Goal: Task Accomplishment & Management: Manage account settings

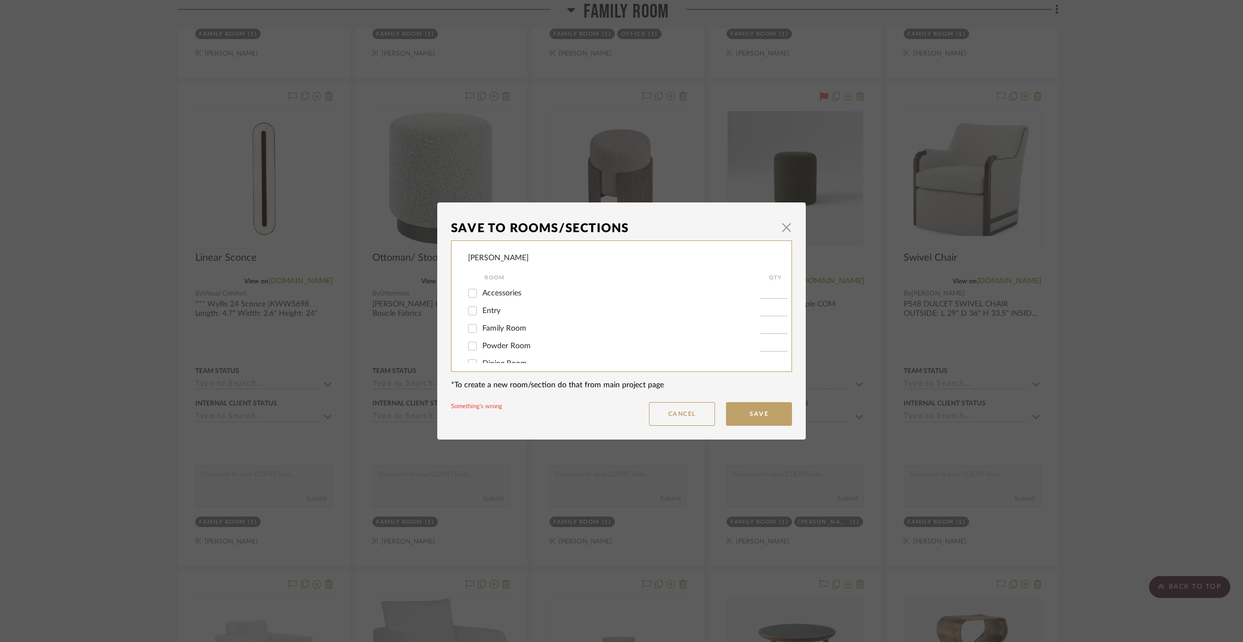
scroll to position [270, 0]
click at [750, 413] on button "Save" at bounding box center [759, 414] width 66 height 24
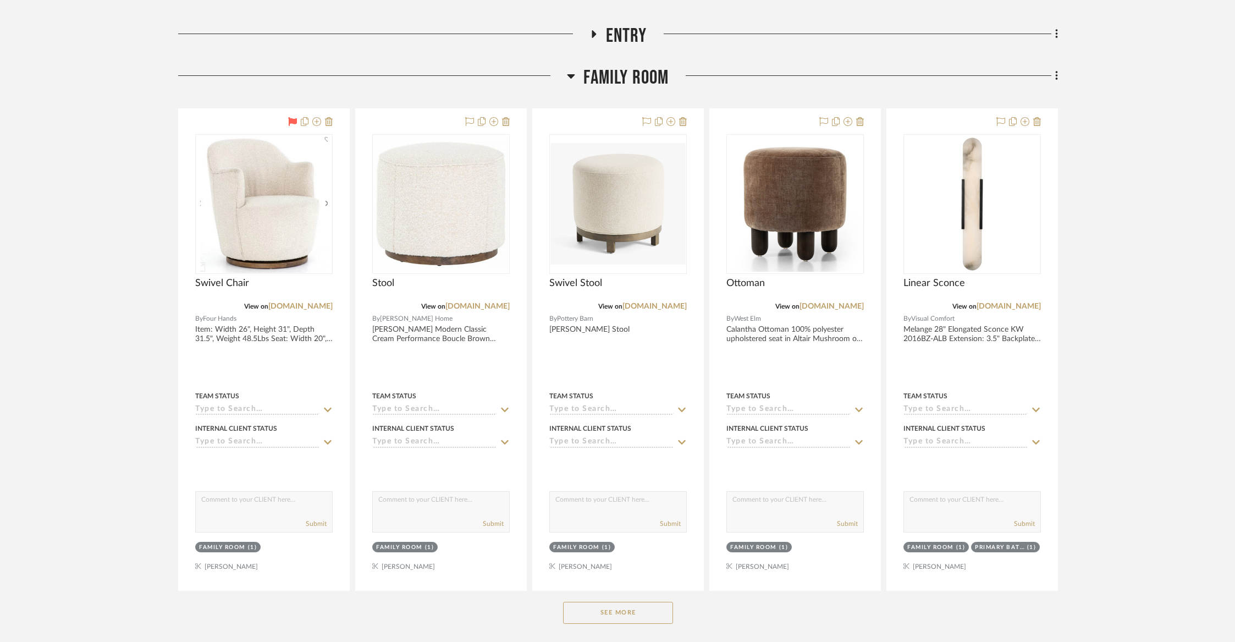
scroll to position [324, 0]
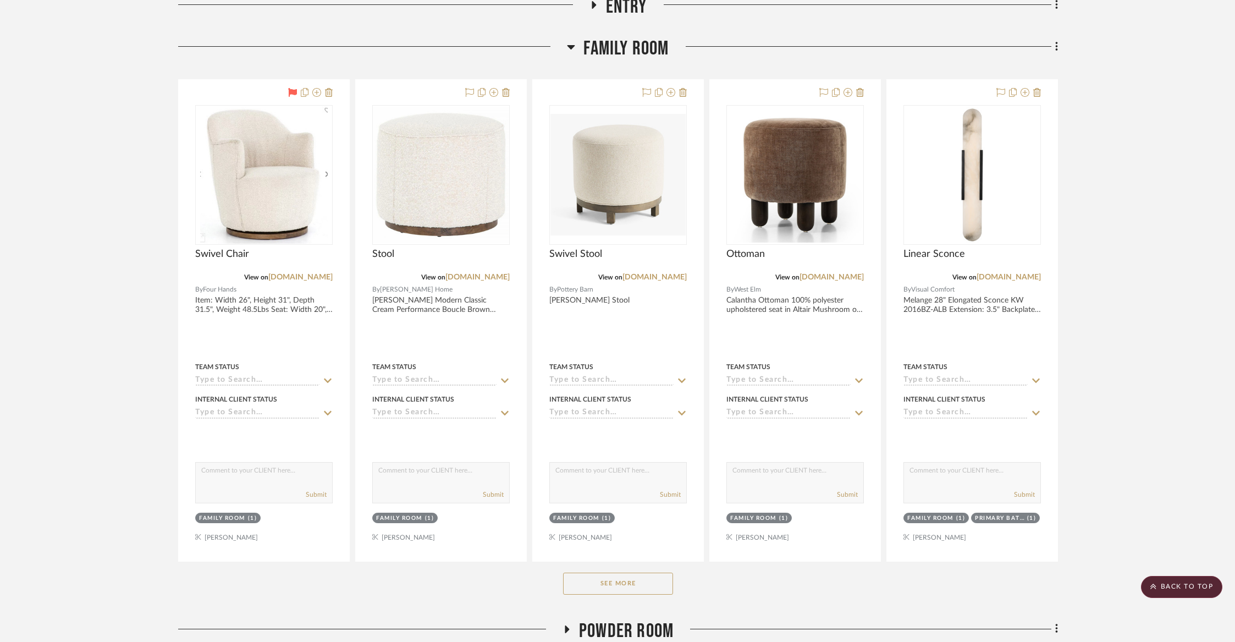
click at [576, 581] on button "See More" at bounding box center [618, 583] width 110 height 22
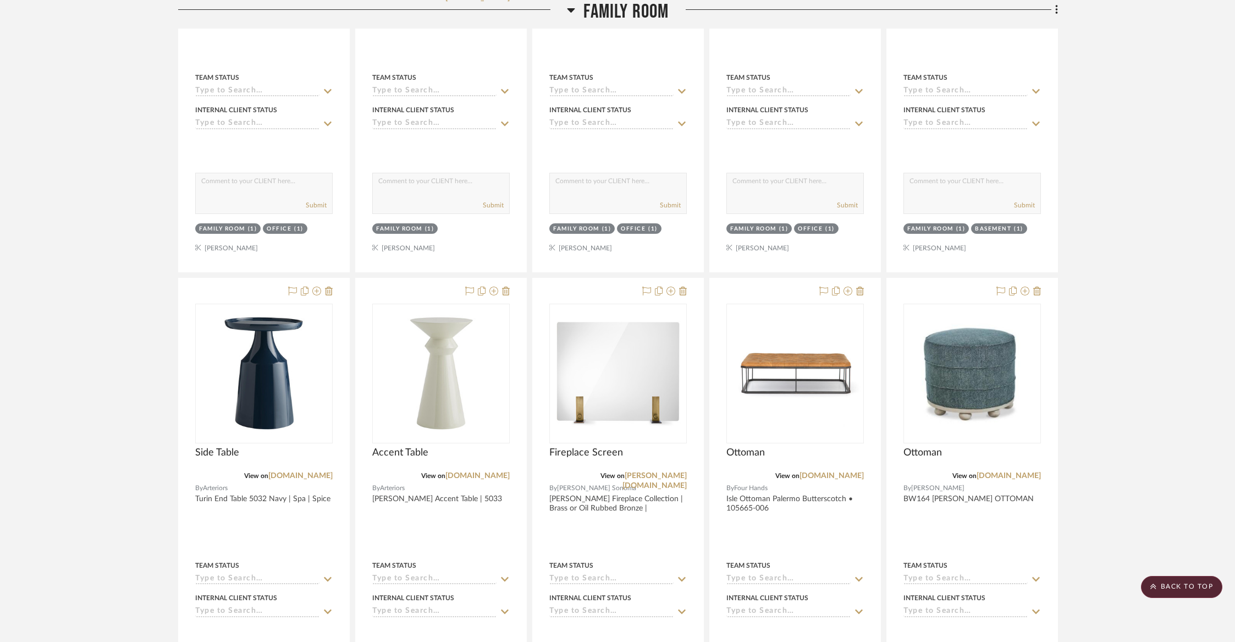
scroll to position [2200, 0]
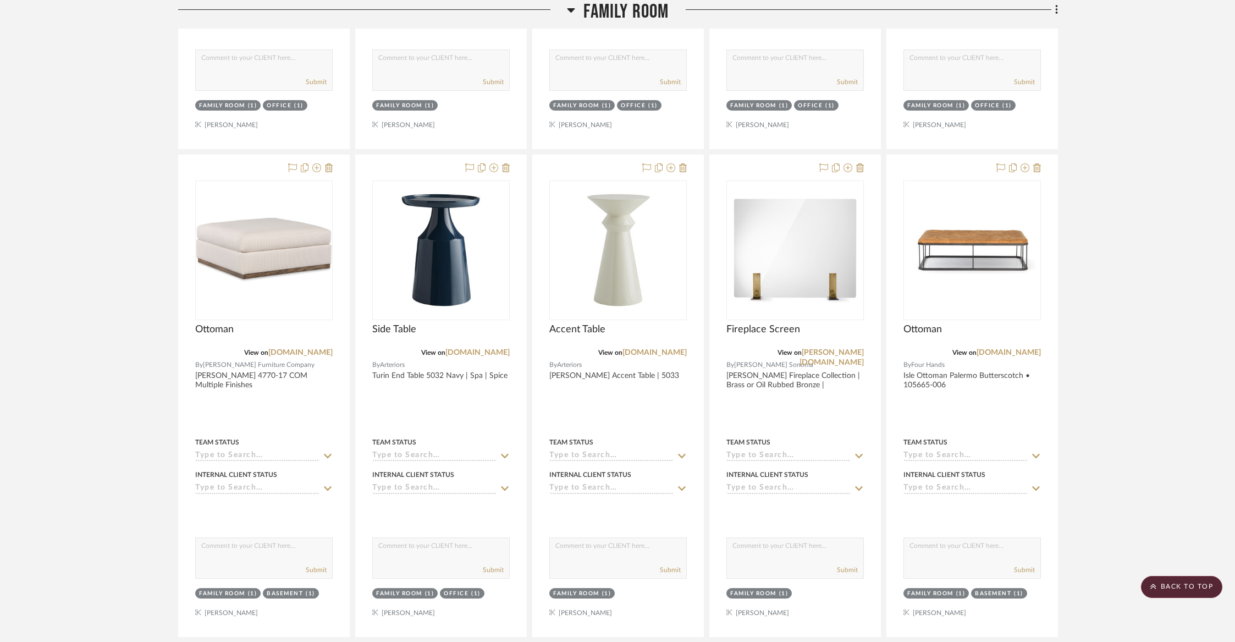
drag, startPoint x: 935, startPoint y: 161, endPoint x: 928, endPoint y: 161, distance: 7.7
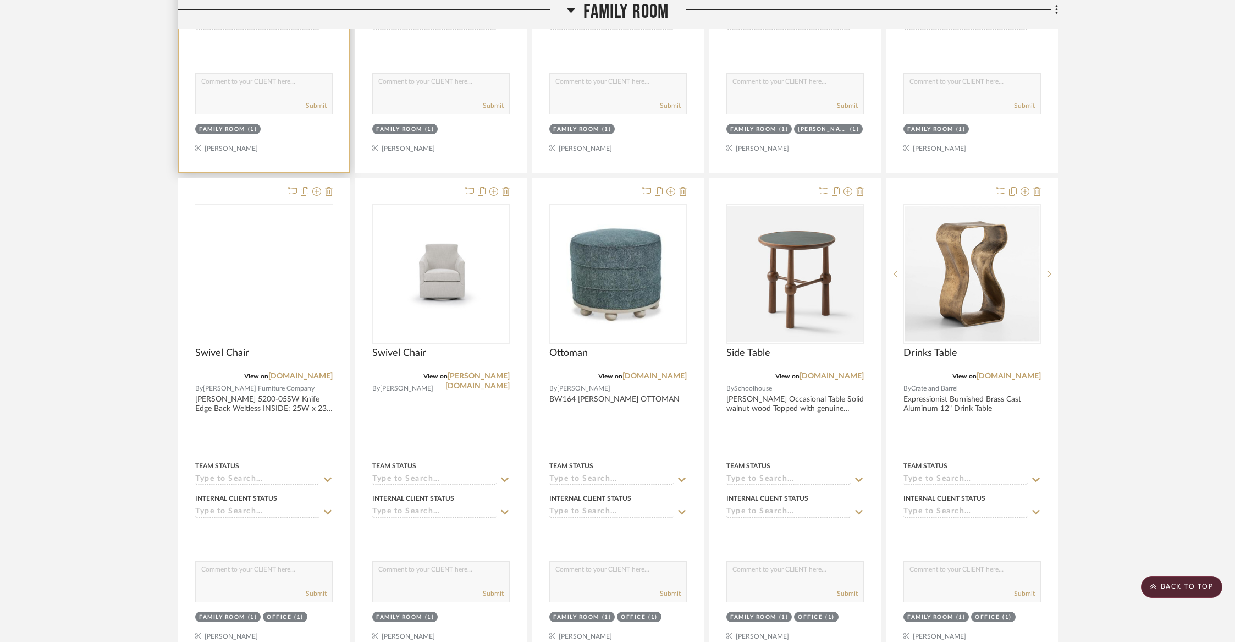
scroll to position [1670, 0]
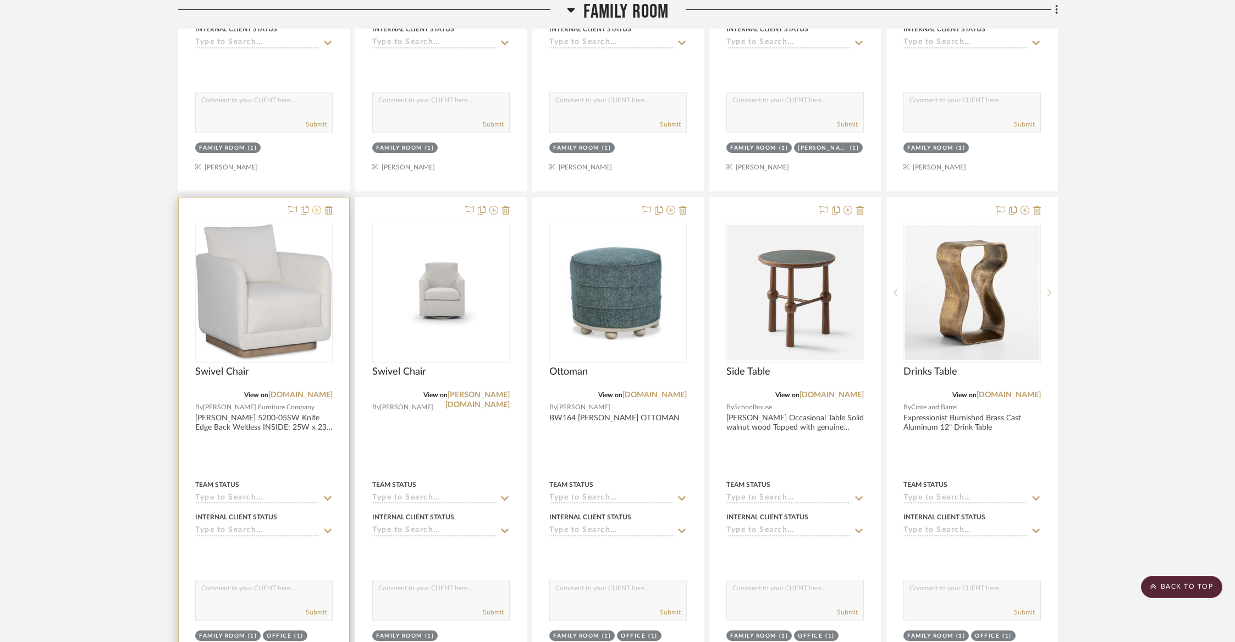
click at [318, 208] on icon at bounding box center [316, 210] width 9 height 9
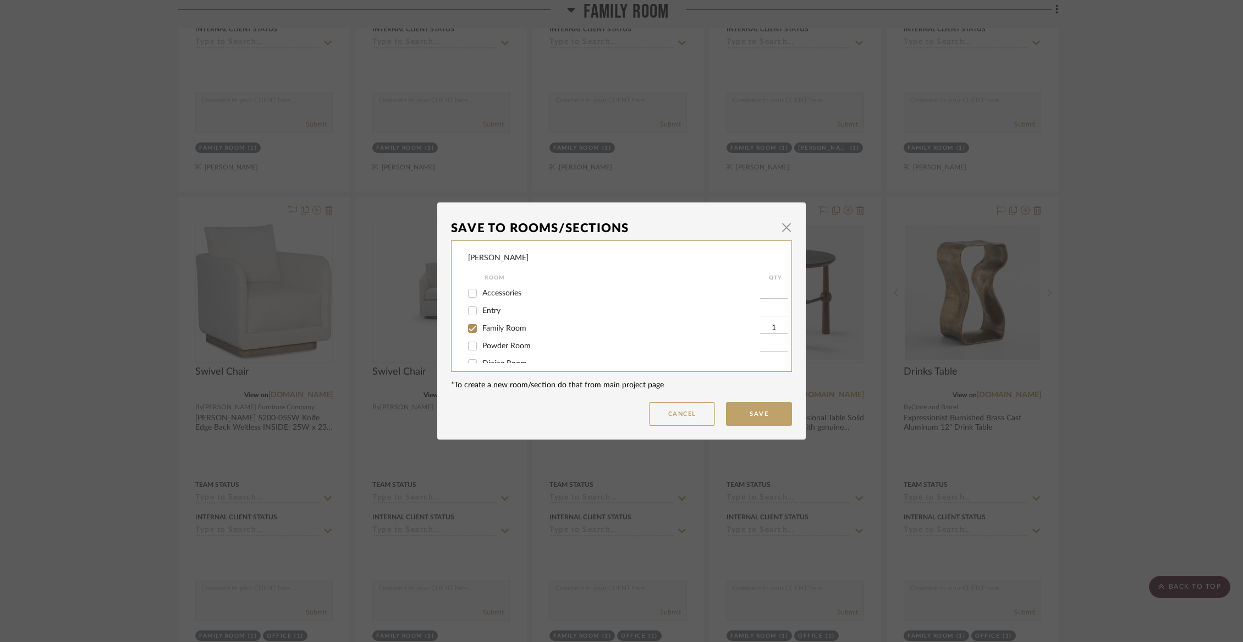
click at [511, 336] on div "Family Room" at bounding box center [614, 329] width 292 height 18
click at [509, 331] on span "Family Room" at bounding box center [504, 328] width 44 height 8
click at [481, 331] on input "Family Room" at bounding box center [473, 329] width 18 height 18
checkbox input "false"
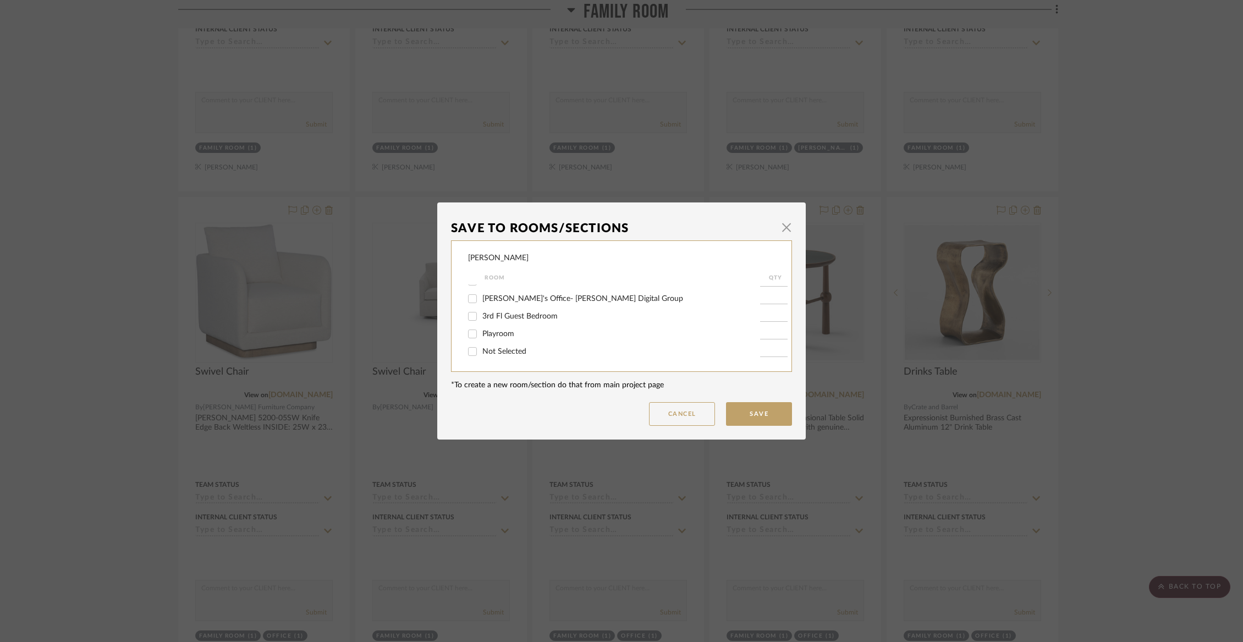
click at [503, 350] on span "Not Selected" at bounding box center [504, 352] width 44 height 8
click at [481, 350] on input "Not Selected" at bounding box center [473, 352] width 18 height 18
checkbox input "true"
type input "1"
click at [748, 419] on button "Save" at bounding box center [759, 414] width 66 height 24
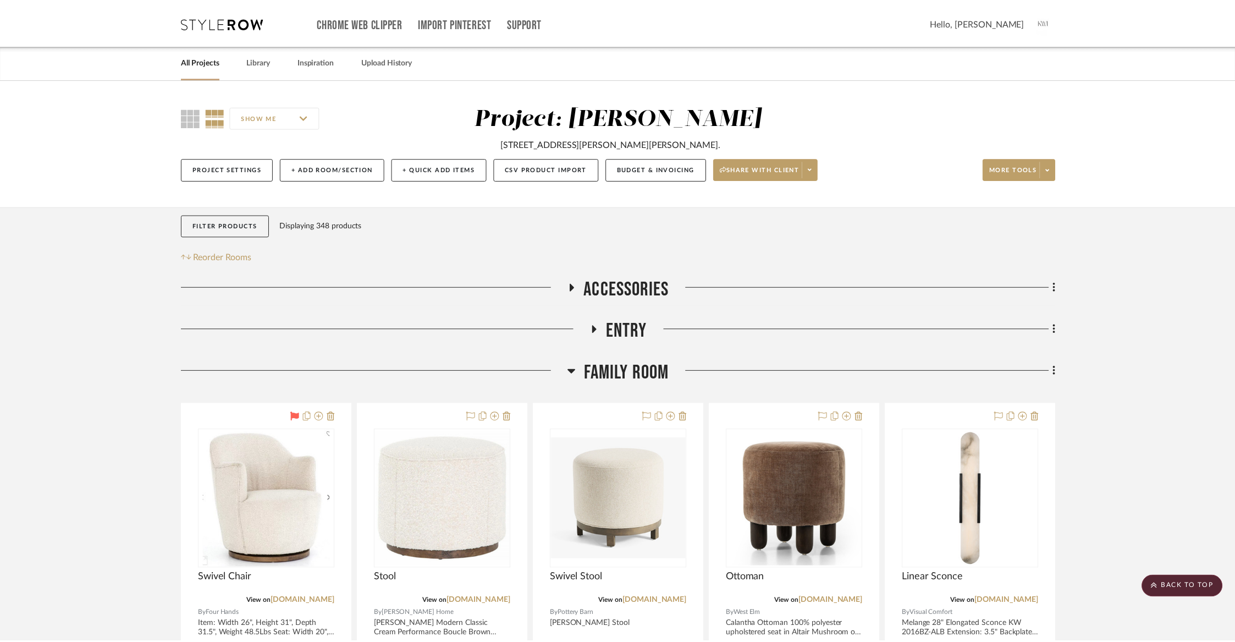
scroll to position [1670, 0]
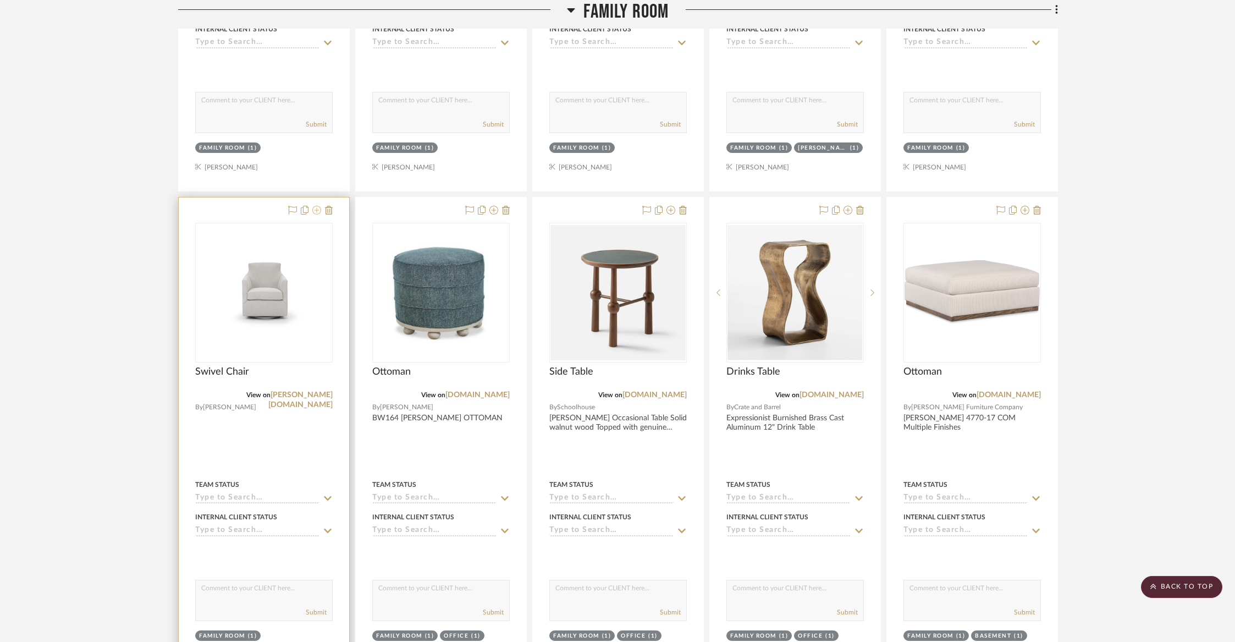
click at [320, 206] on icon at bounding box center [316, 210] width 9 height 9
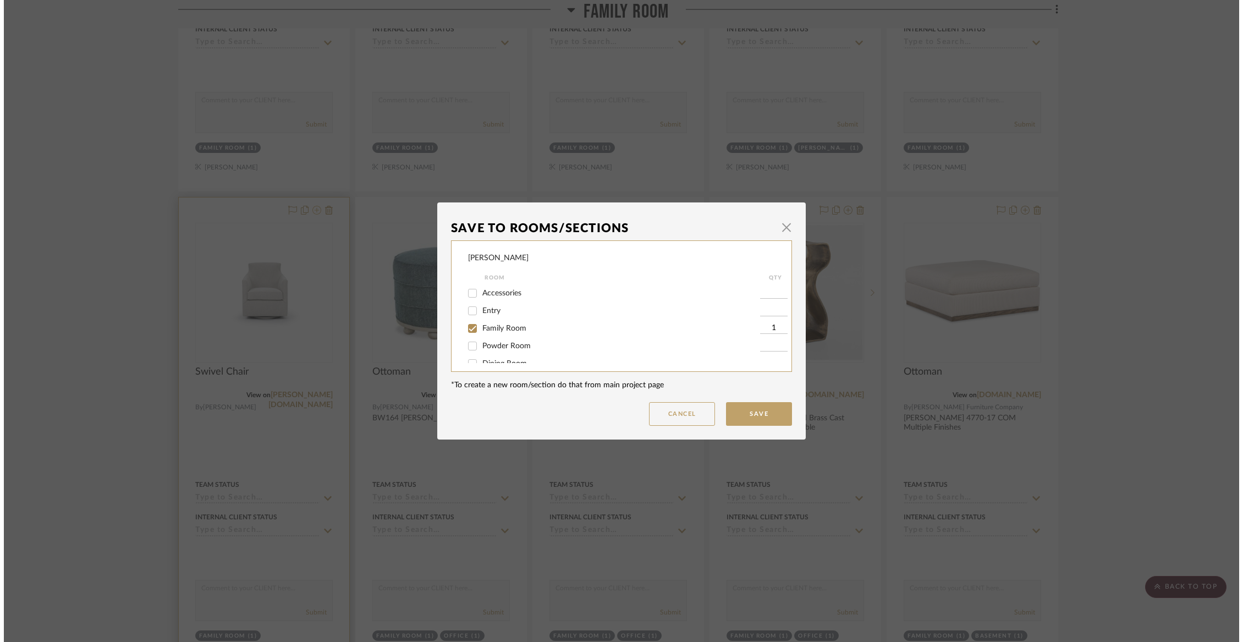
scroll to position [0, 0]
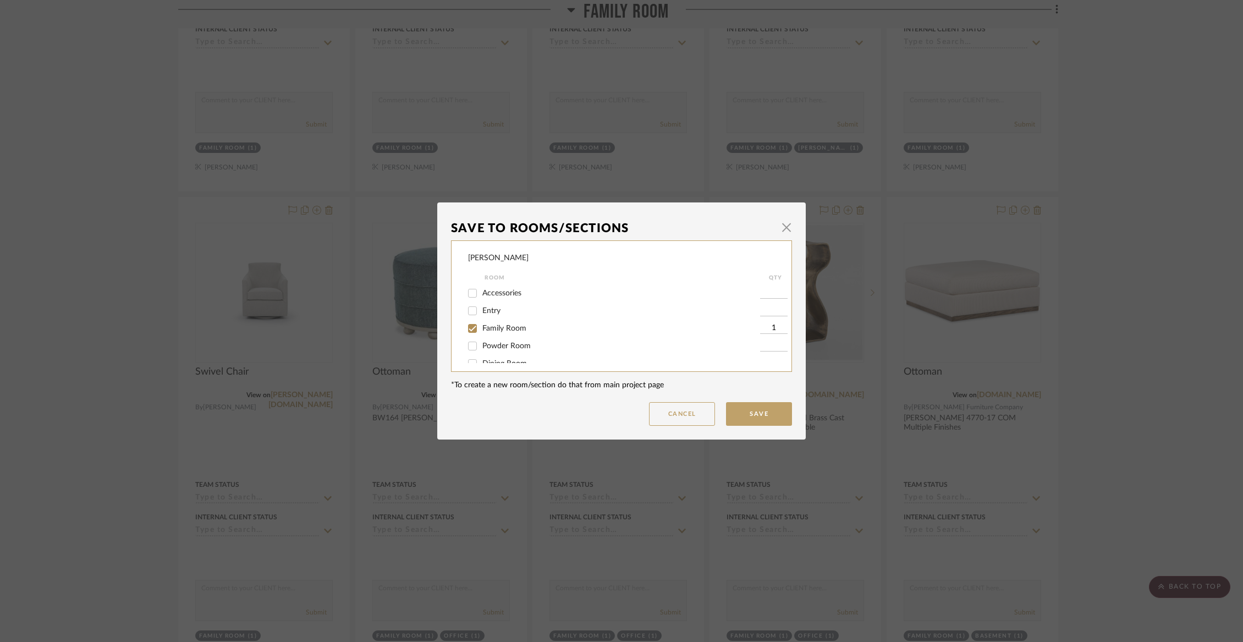
click at [498, 332] on span "Family Room" at bounding box center [504, 328] width 44 height 8
click at [481, 333] on input "Family Room" at bounding box center [473, 329] width 18 height 18
checkbox input "false"
click at [491, 355] on span "Not Selected" at bounding box center [504, 352] width 44 height 8
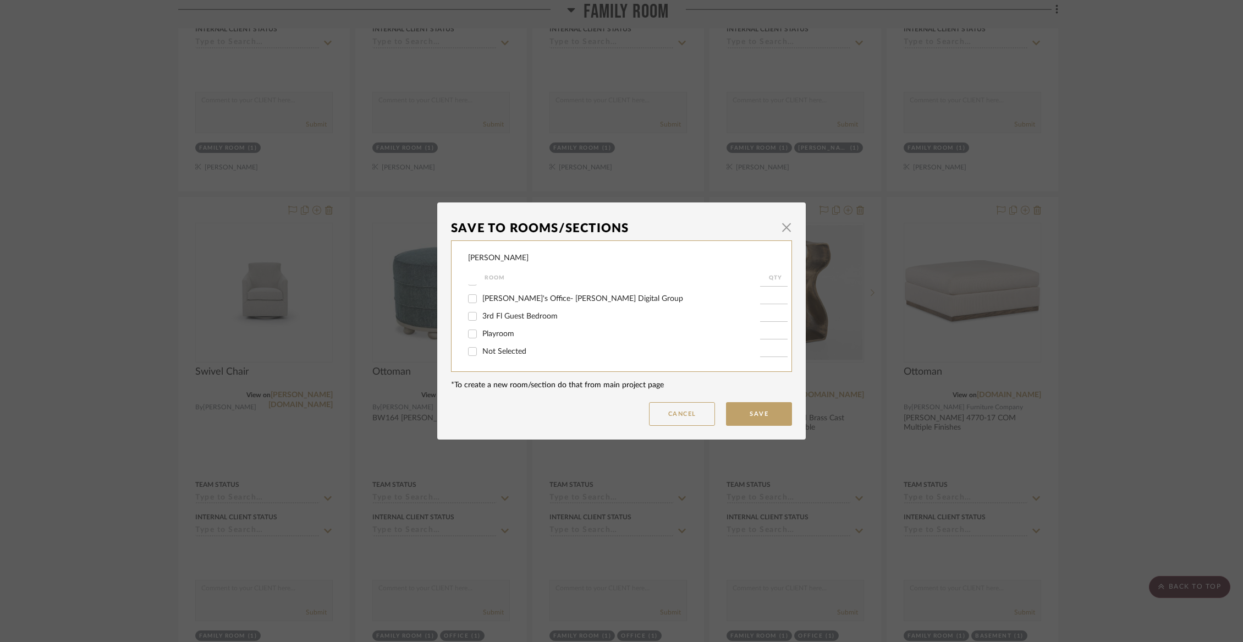
click at [481, 355] on input "Not Selected" at bounding box center [473, 352] width 18 height 18
checkbox input "true"
type input "1"
click at [739, 414] on button "Save" at bounding box center [759, 414] width 66 height 24
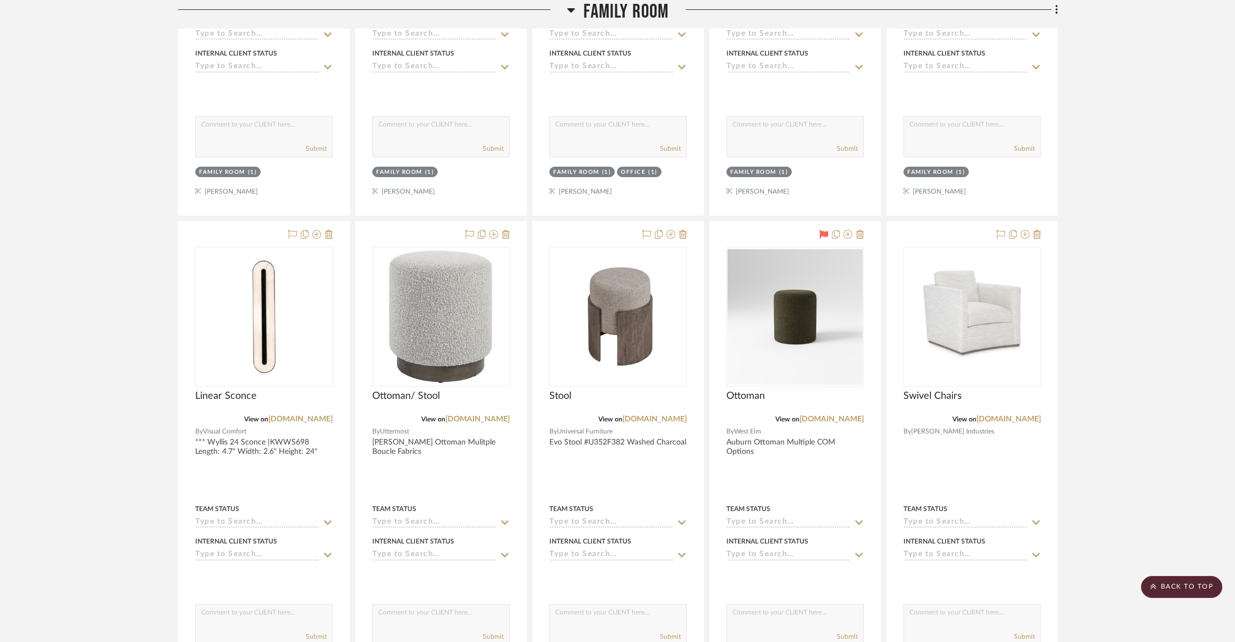
scroll to position [1159, 0]
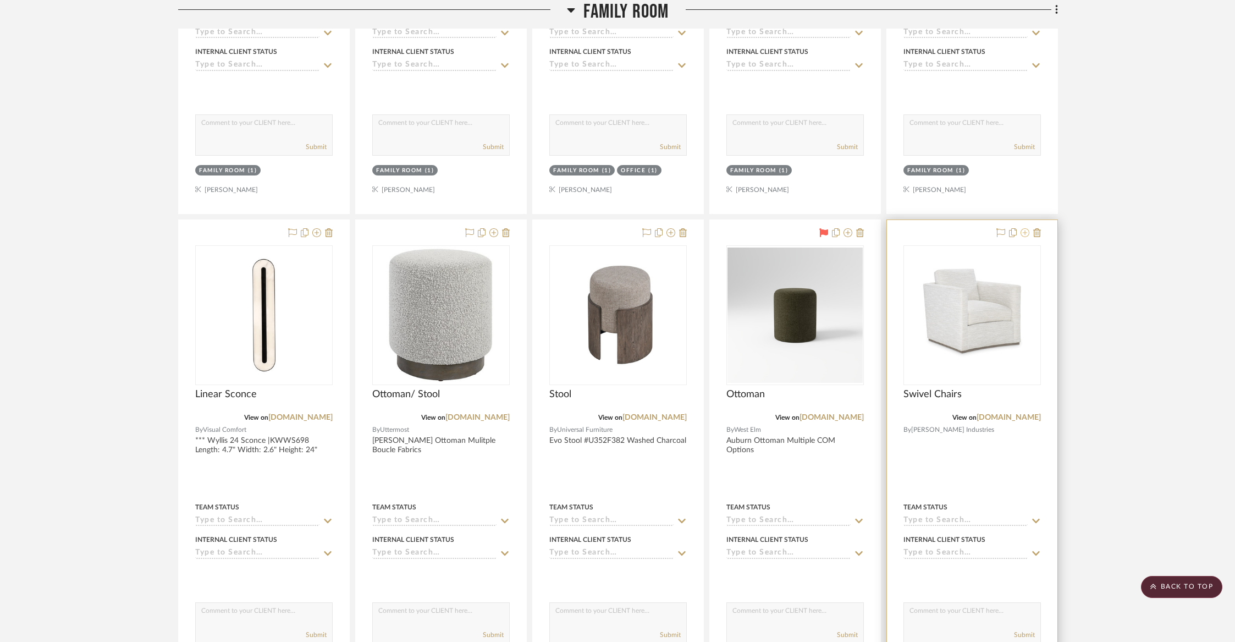
click at [1026, 228] on icon at bounding box center [1025, 232] width 9 height 9
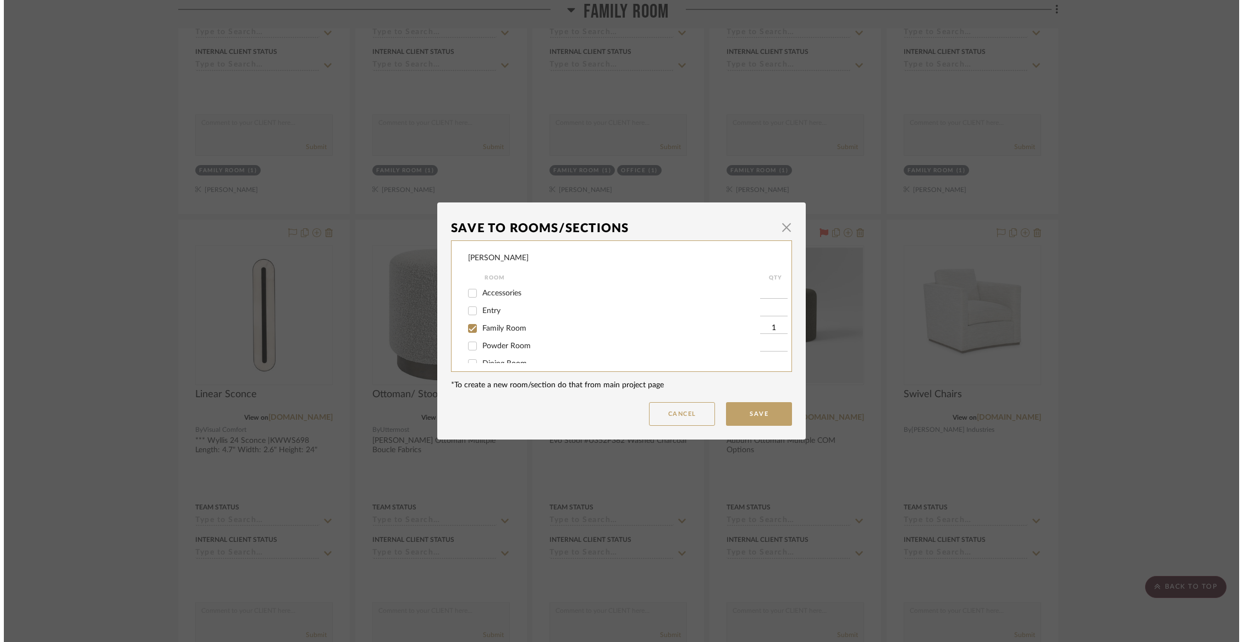
scroll to position [0, 0]
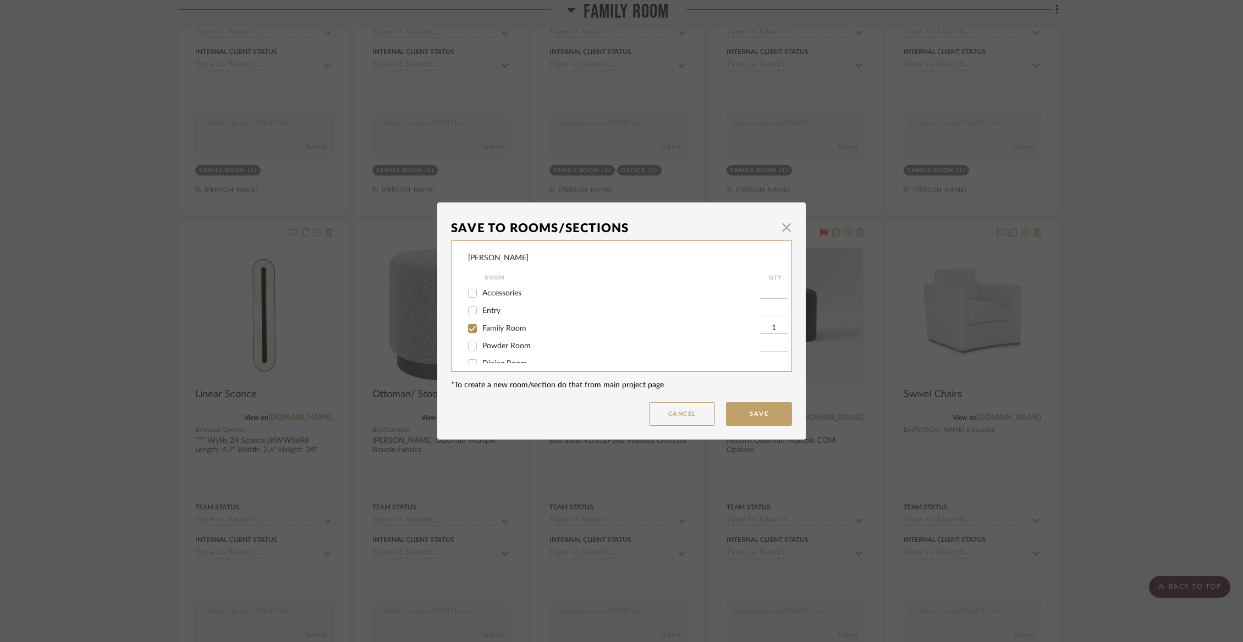
click at [475, 328] on input "Family Room" at bounding box center [473, 329] width 18 height 18
checkbox input "false"
click at [474, 334] on input "Basement" at bounding box center [473, 326] width 18 height 18
checkbox input "true"
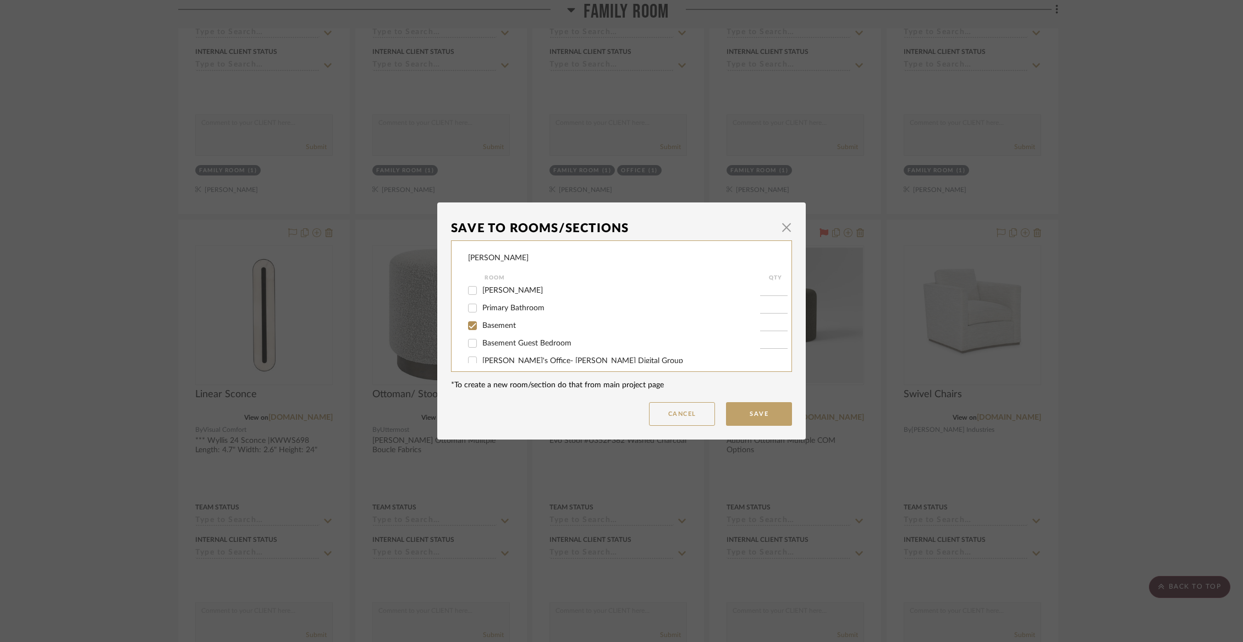
type input "1"
click at [770, 413] on button "Save" at bounding box center [759, 414] width 66 height 24
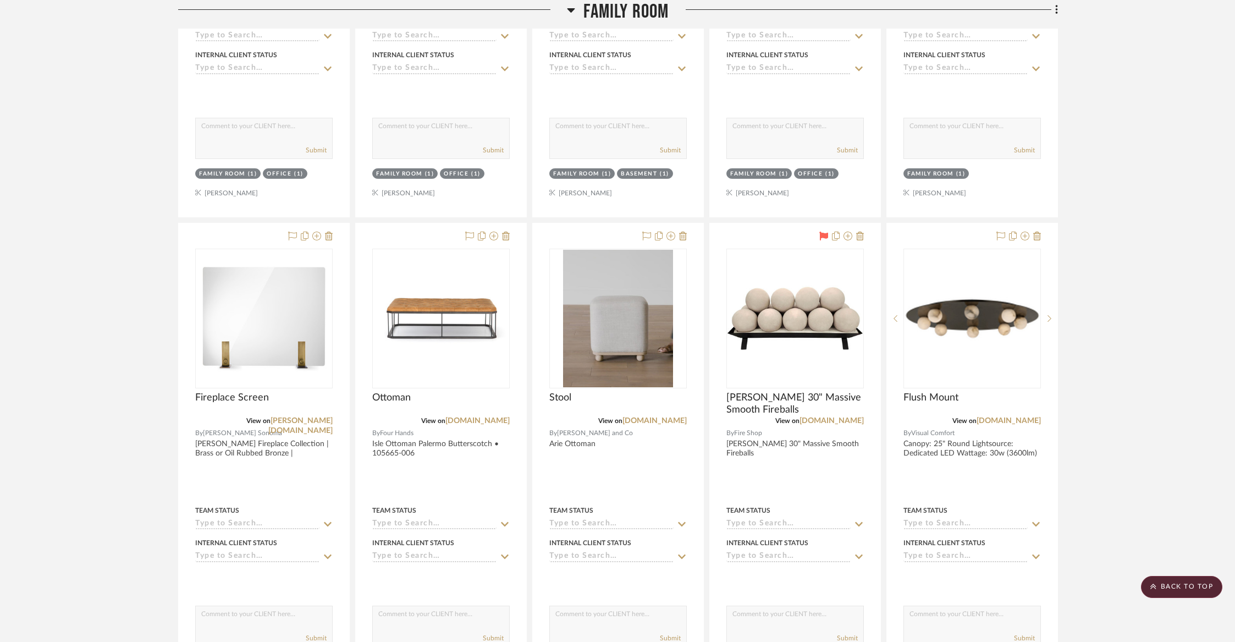
scroll to position [2139, 0]
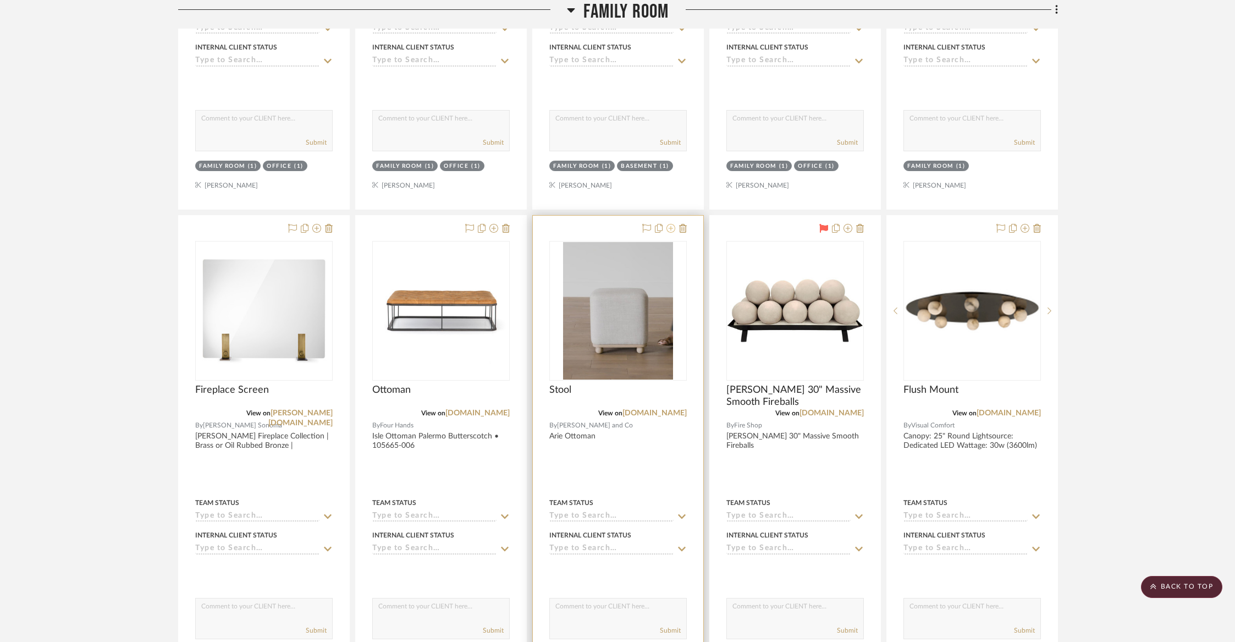
click at [668, 225] on icon at bounding box center [671, 228] width 9 height 9
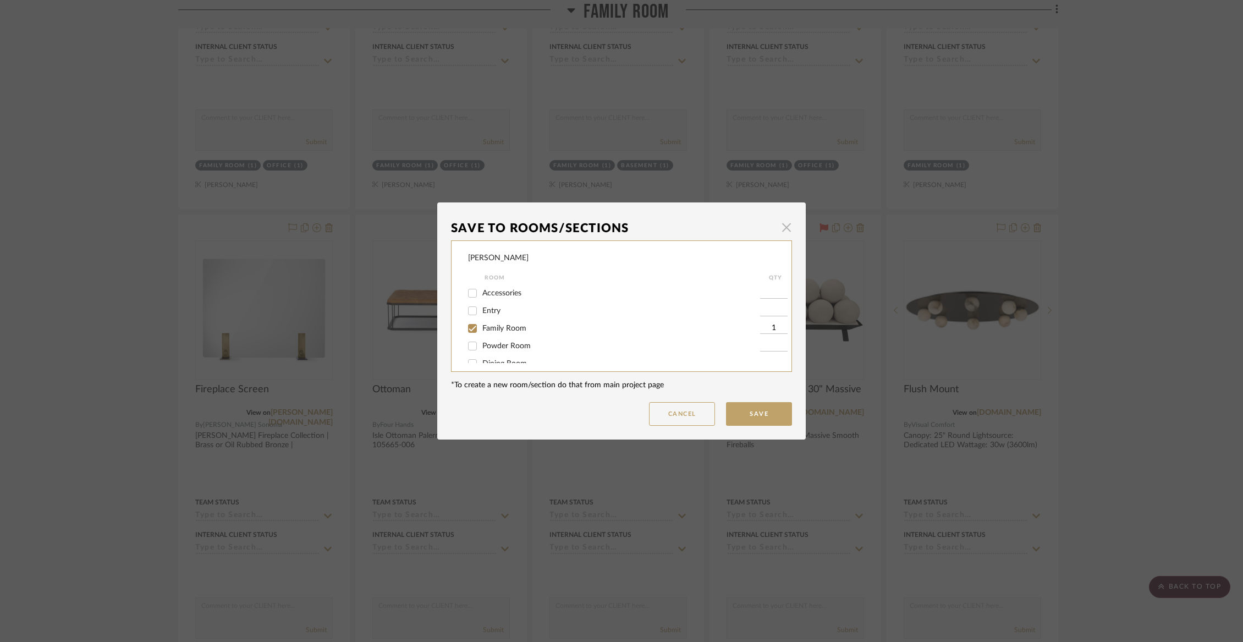
click at [784, 225] on span "button" at bounding box center [786, 227] width 22 height 22
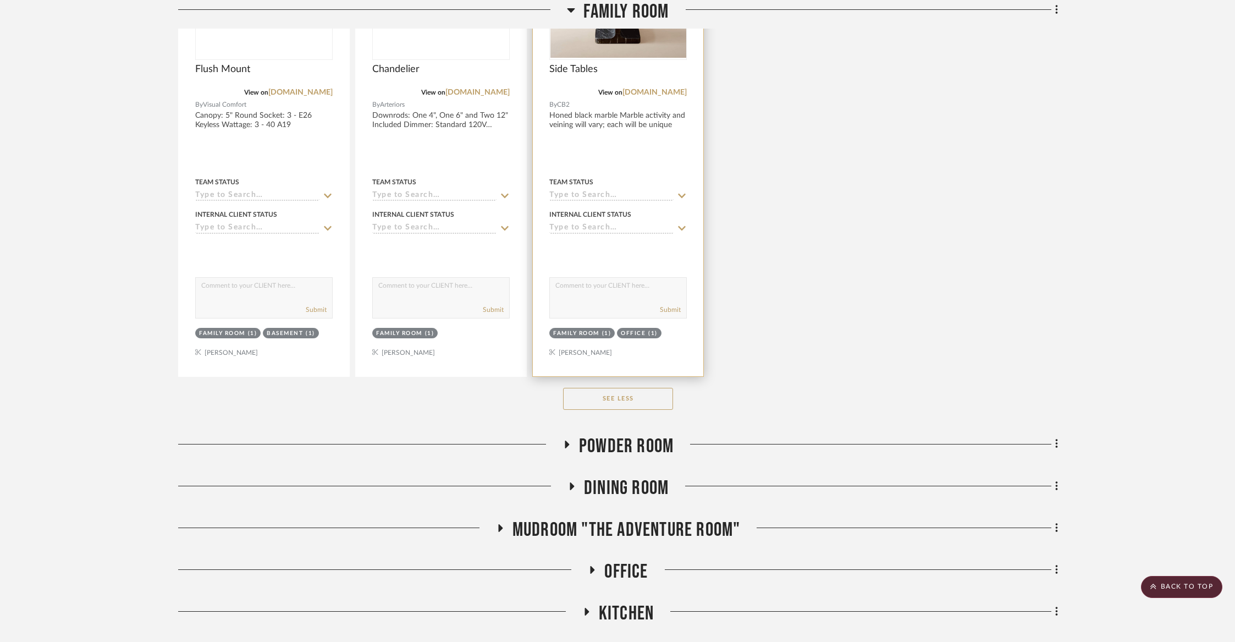
scroll to position [2948, 0]
click at [611, 434] on span "Powder Room" at bounding box center [626, 446] width 95 height 24
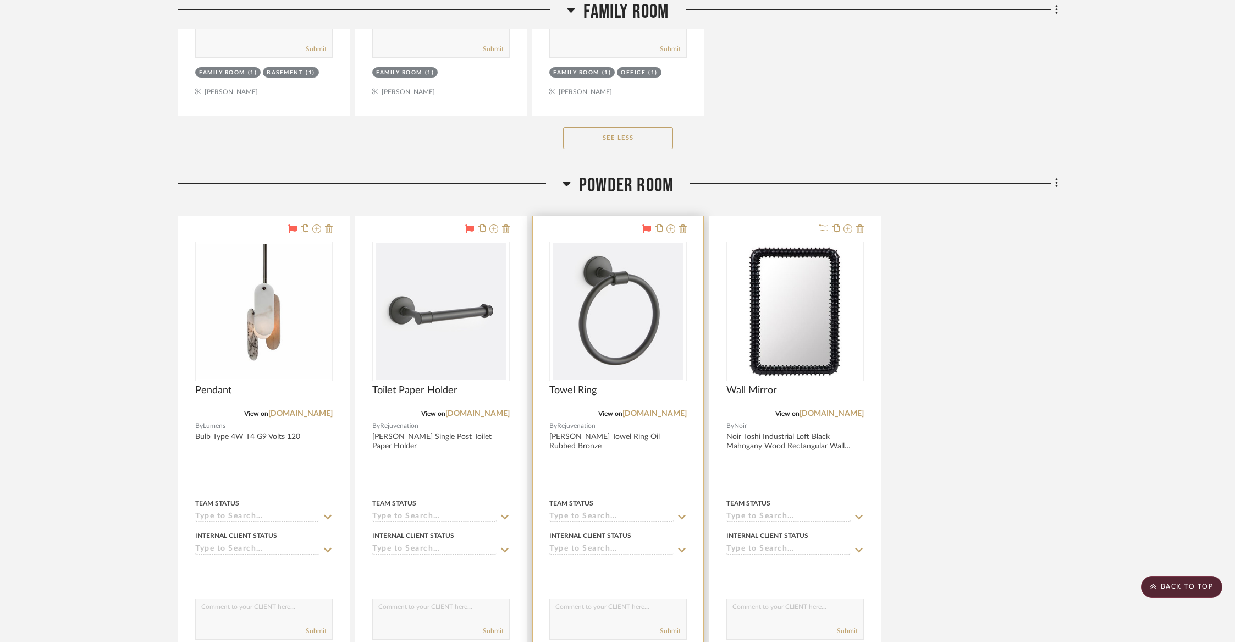
scroll to position [3217, 0]
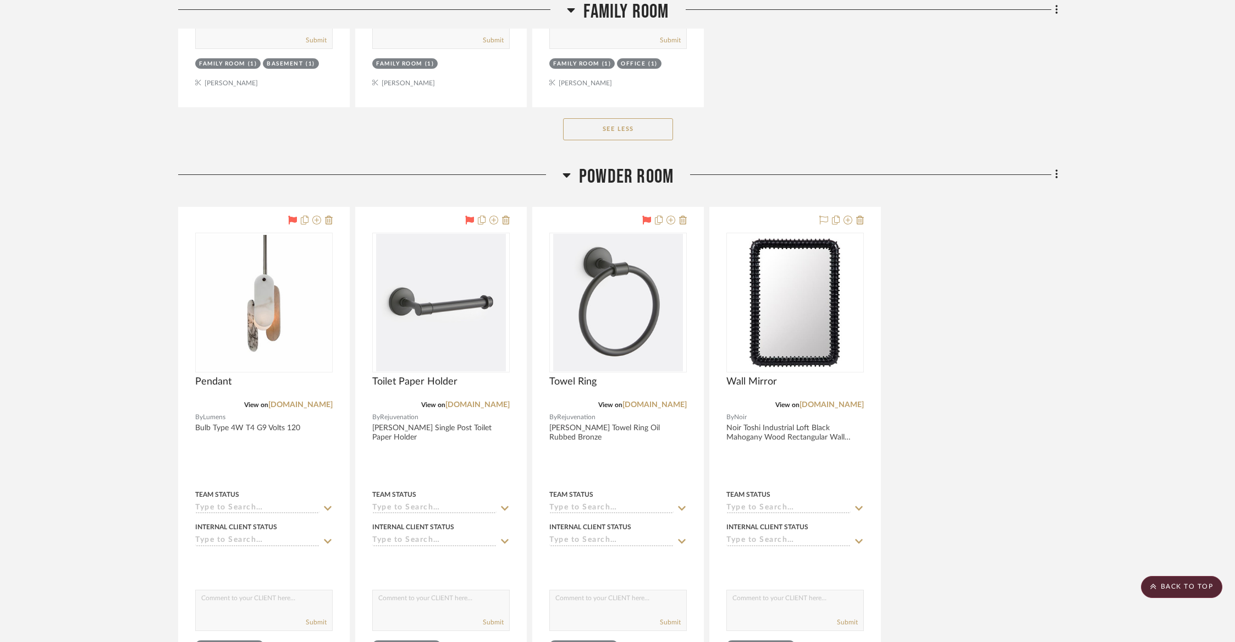
click at [621, 165] on span "Powder Room" at bounding box center [626, 177] width 95 height 24
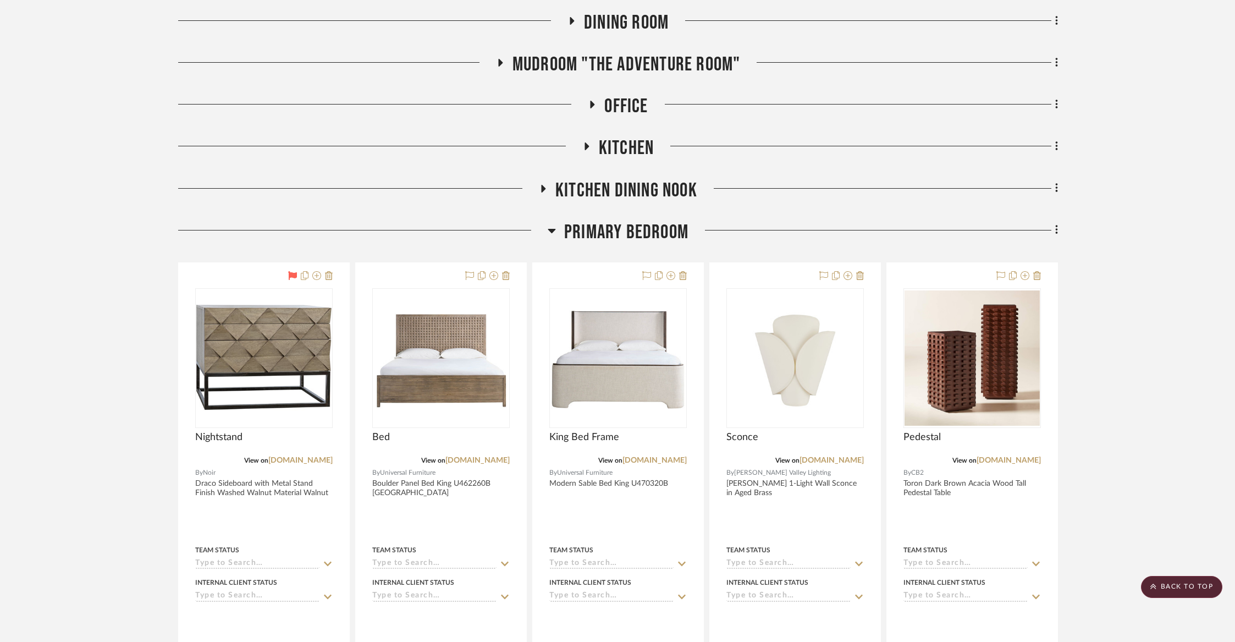
scroll to position [3414, 0]
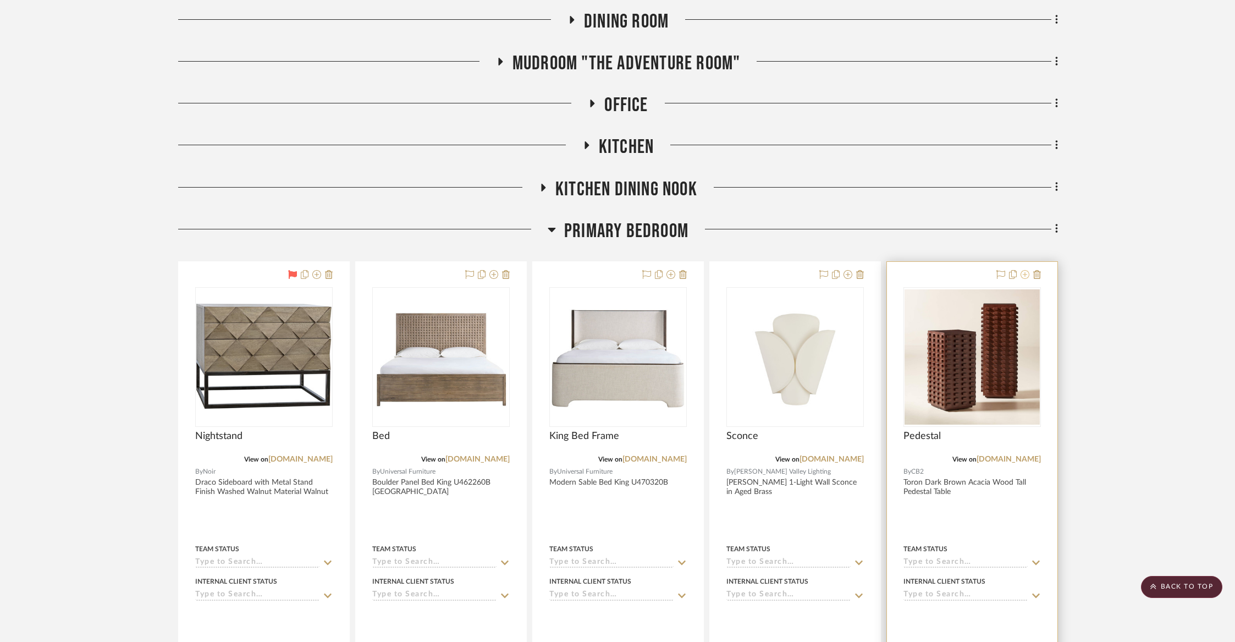
click at [1027, 273] on fa-icon at bounding box center [1025, 275] width 9 height 9
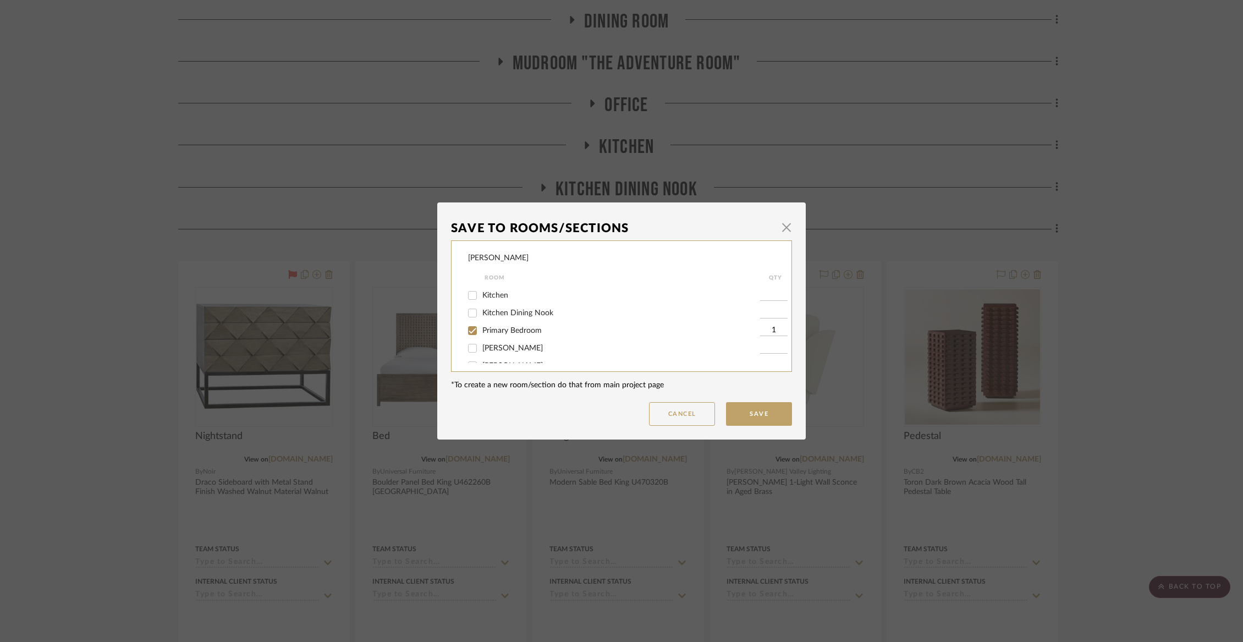
scroll to position [128, 0]
click at [491, 327] on span "Primary Bedroom" at bounding box center [511, 324] width 59 height 8
click at [481, 328] on input "Primary Bedroom" at bounding box center [473, 324] width 18 height 18
checkbox input "false"
click at [746, 413] on button "Save" at bounding box center [759, 414] width 66 height 24
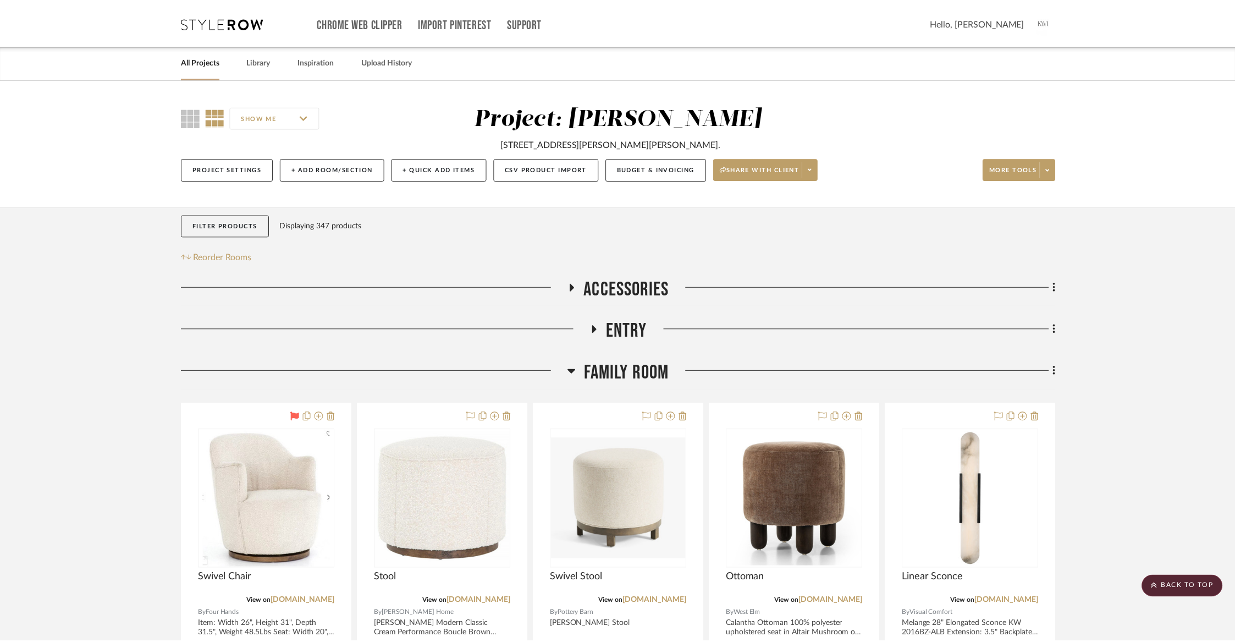
scroll to position [3414, 0]
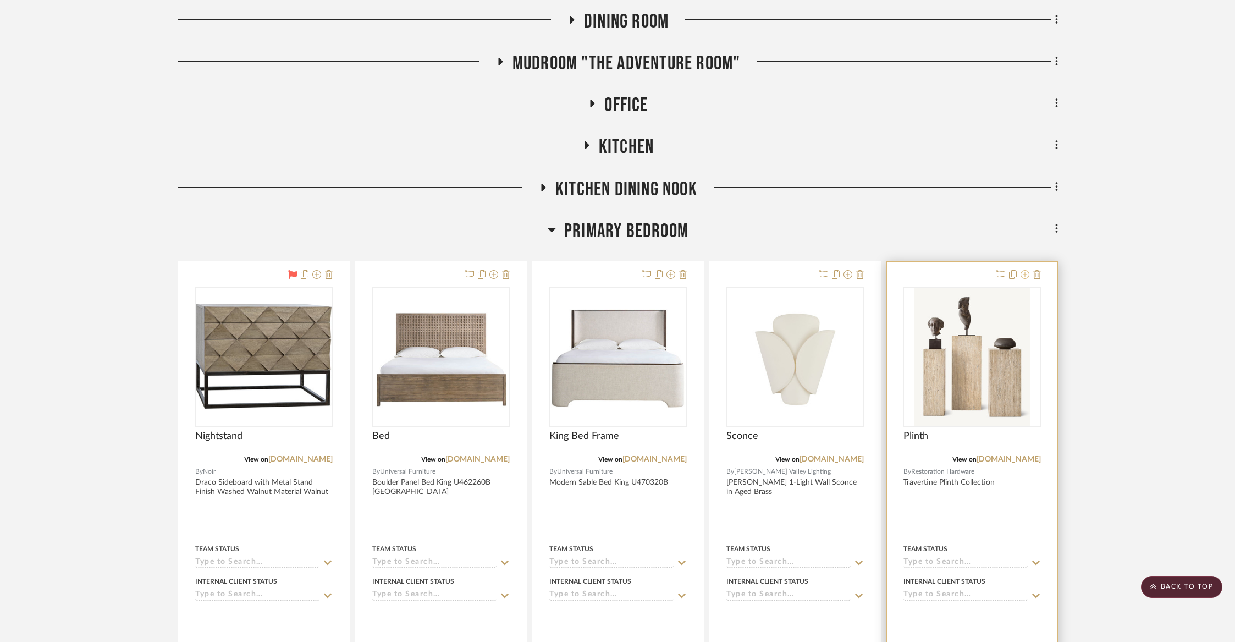
click at [1027, 270] on icon at bounding box center [1025, 274] width 9 height 9
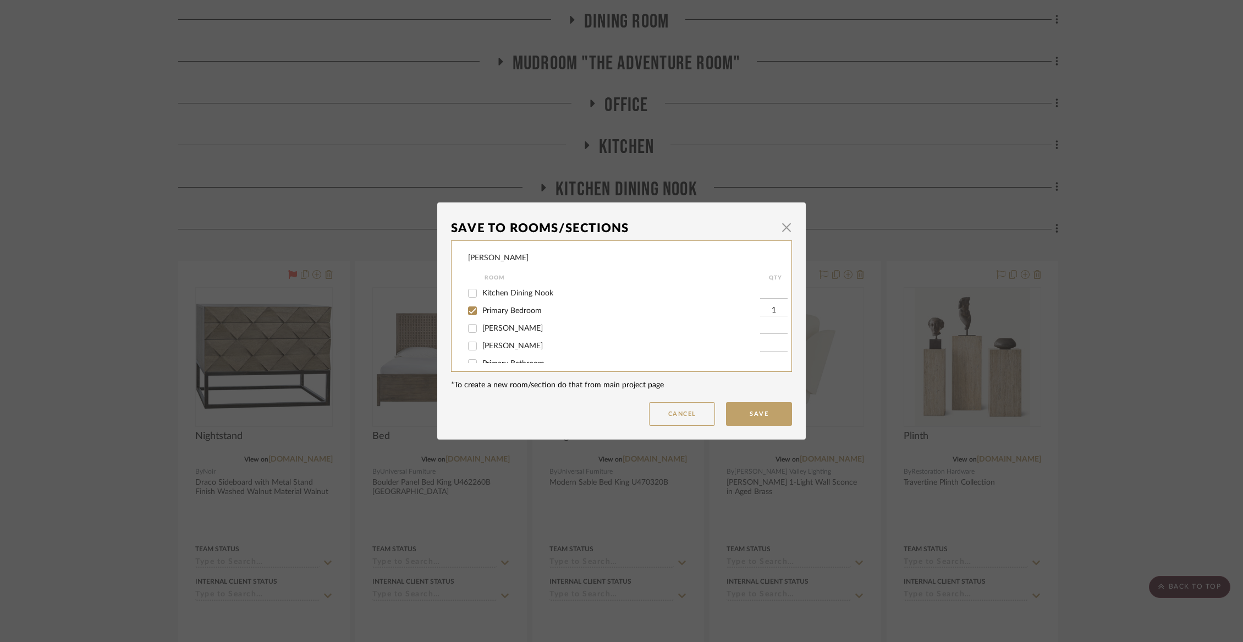
scroll to position [141, 0]
click at [509, 325] on mat-checkbox "[PERSON_NAME]" at bounding box center [614, 328] width 292 height 18
click at [510, 314] on span "Primary Bedroom" at bounding box center [511, 310] width 59 height 8
click at [481, 316] on input "Primary Bedroom" at bounding box center [473, 310] width 18 height 18
checkbox input "false"
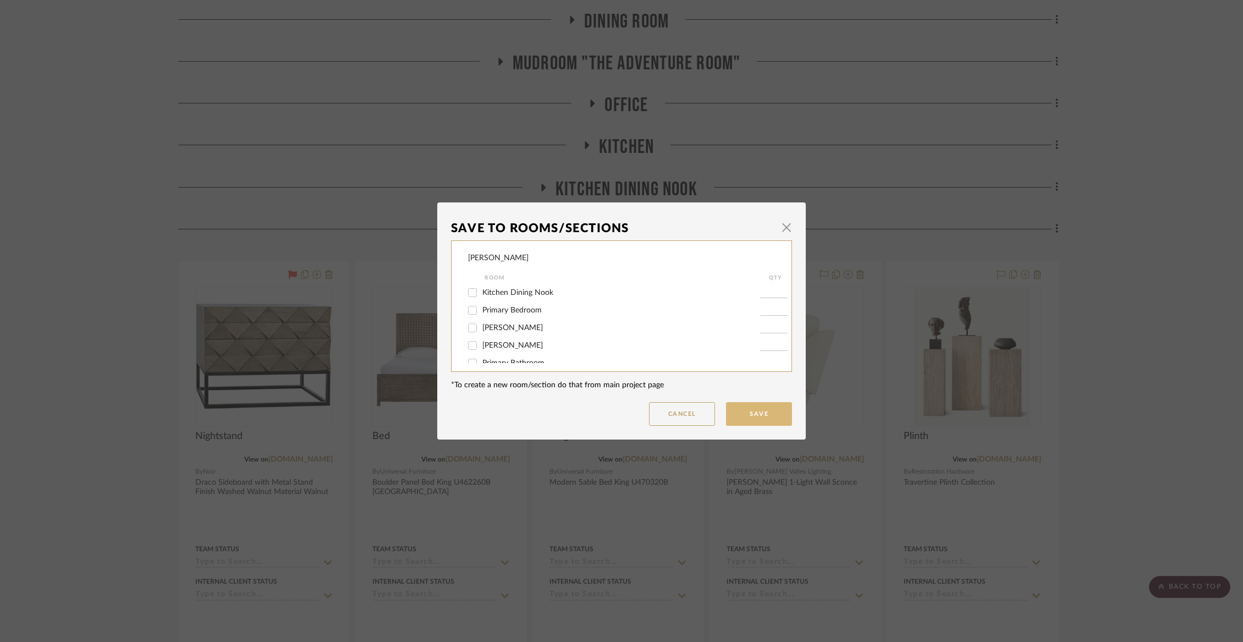
click at [769, 416] on button "Save" at bounding box center [759, 414] width 66 height 24
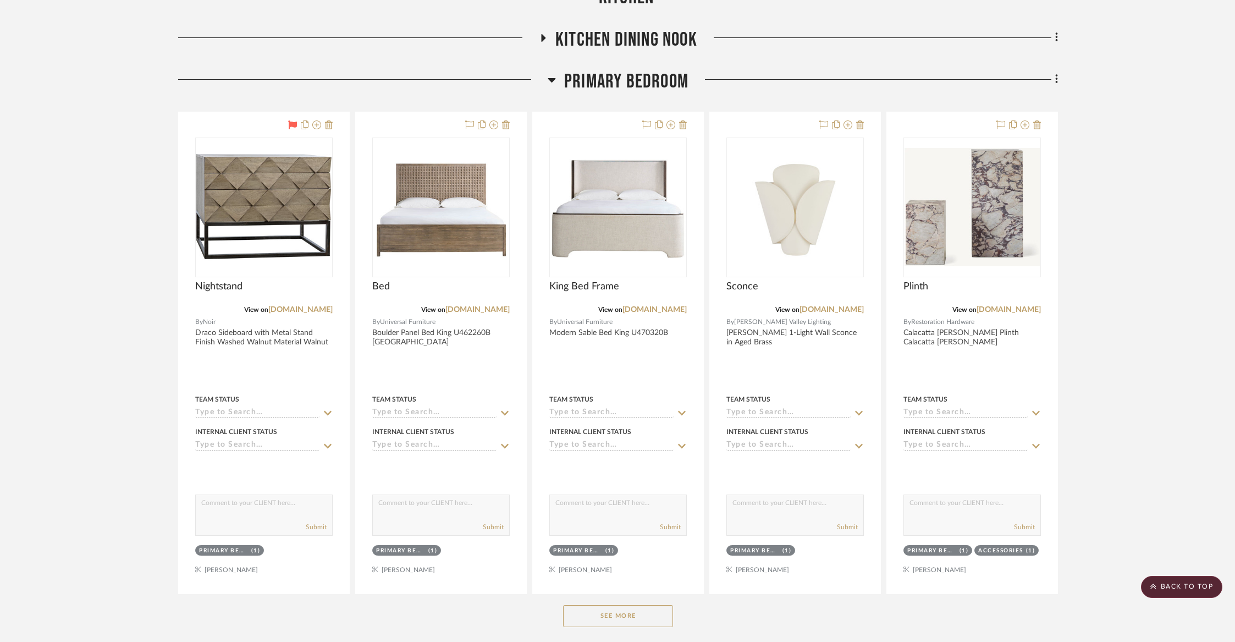
scroll to position [3569, 0]
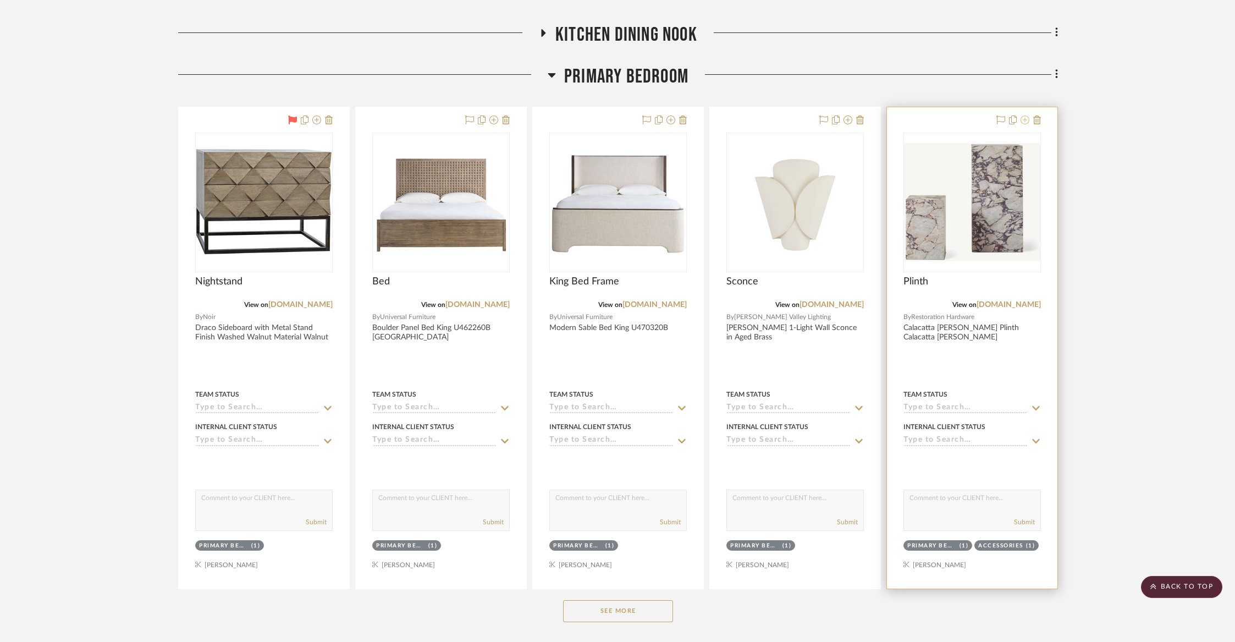
click at [1026, 116] on icon at bounding box center [1025, 119] width 9 height 9
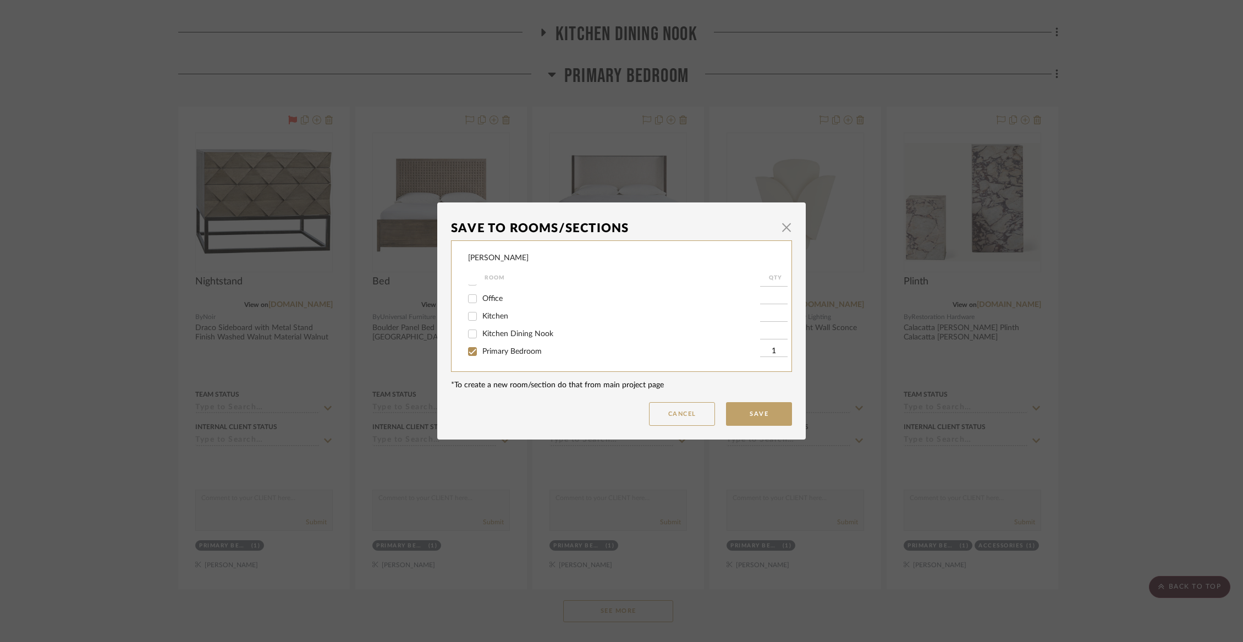
scroll to position [119, 0]
click at [516, 335] on span "Primary Bedroom" at bounding box center [511, 332] width 59 height 8
click at [481, 335] on input "Primary Bedroom" at bounding box center [473, 332] width 18 height 18
checkbox input "false"
click at [744, 414] on button "Save" at bounding box center [759, 414] width 66 height 24
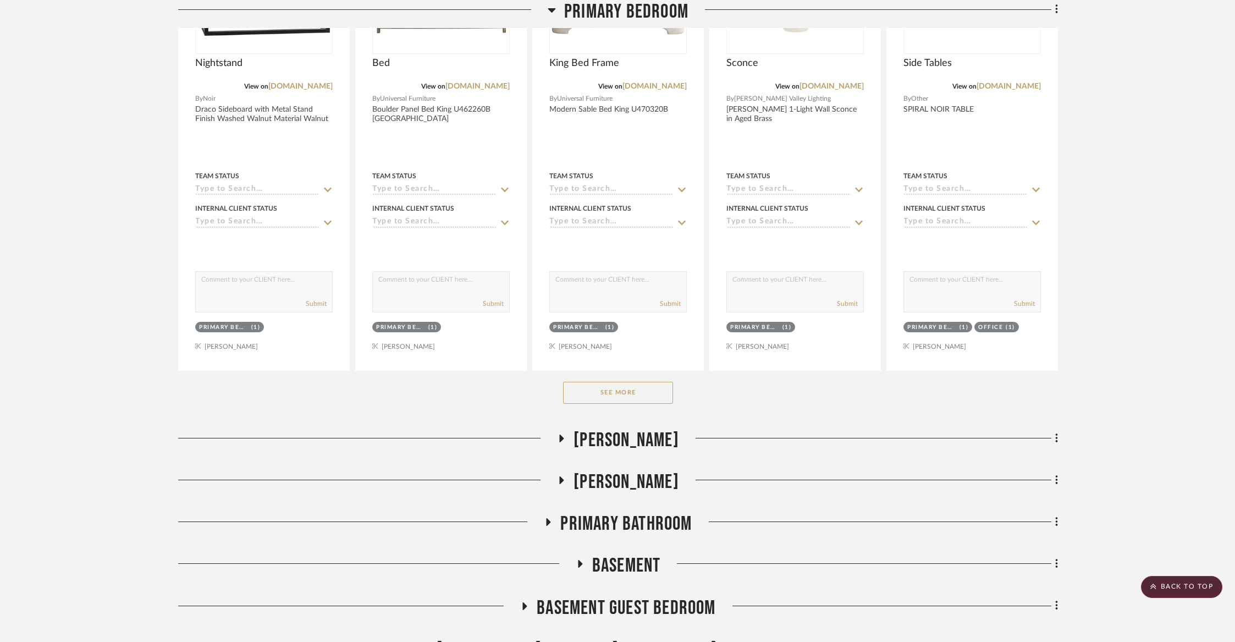
scroll to position [3877, 0]
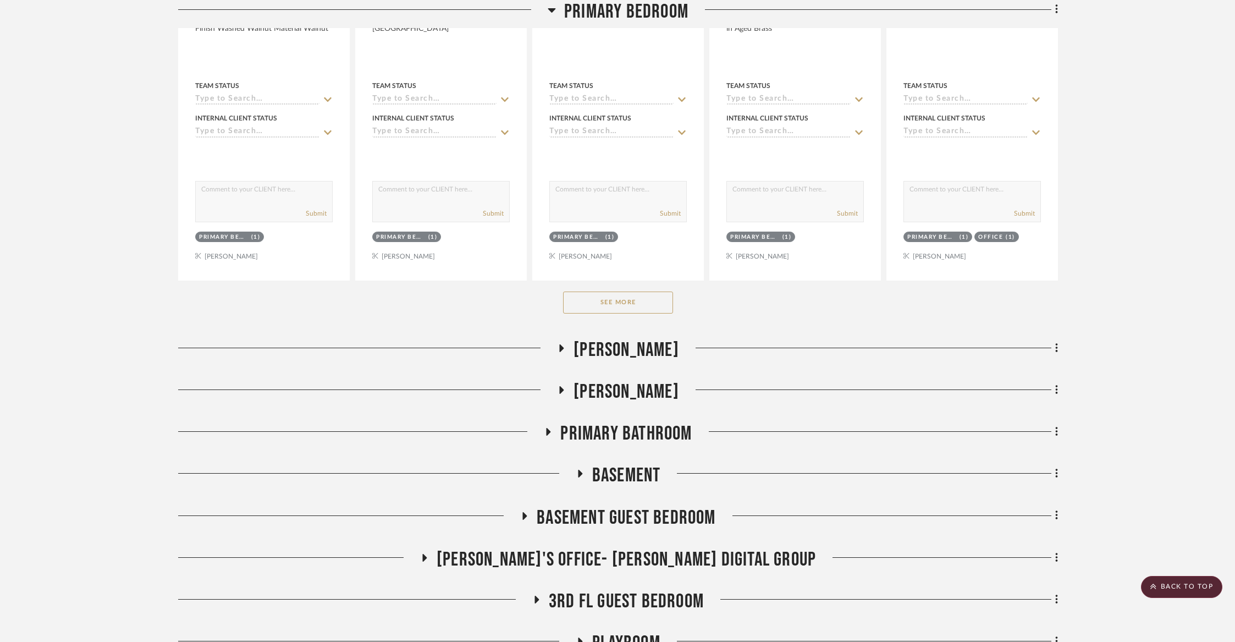
click at [634, 292] on button "See More" at bounding box center [618, 302] width 110 height 22
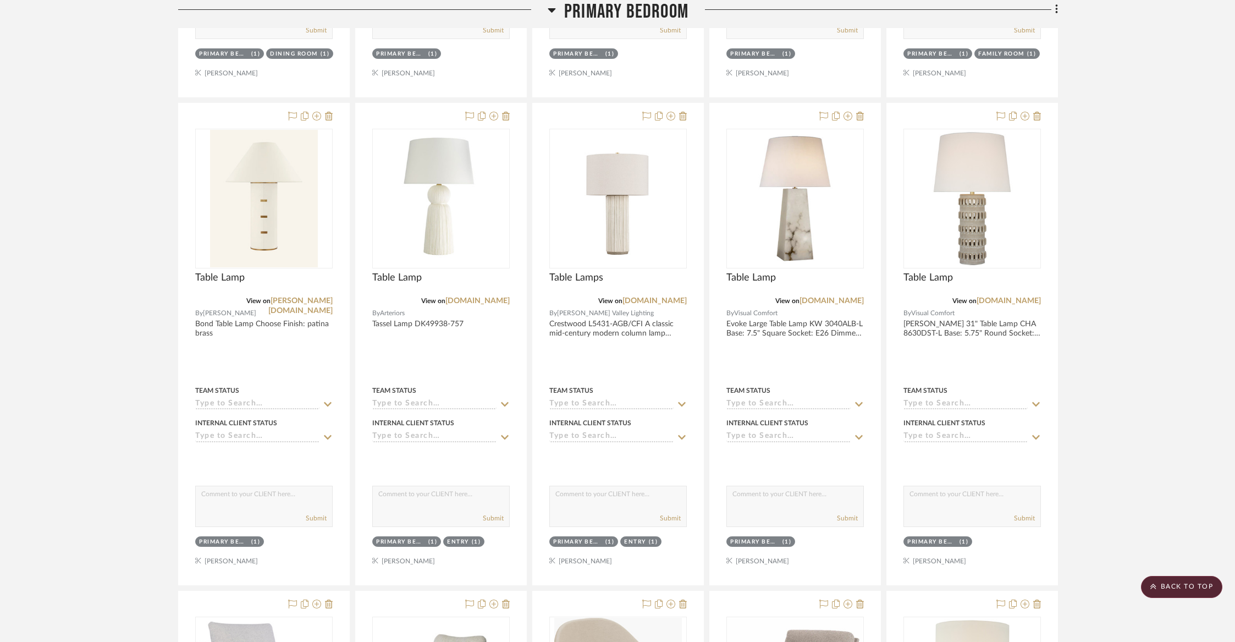
scroll to position [4609, 0]
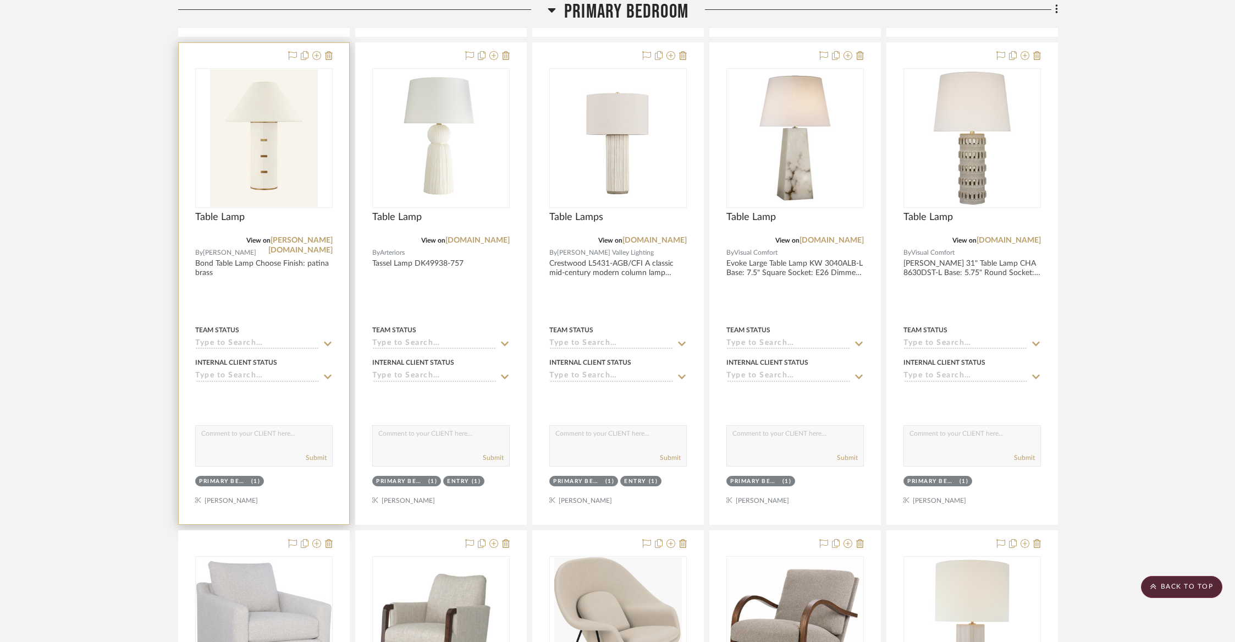
click at [311, 49] on div at bounding box center [308, 55] width 48 height 13
click at [317, 51] on icon at bounding box center [316, 55] width 9 height 9
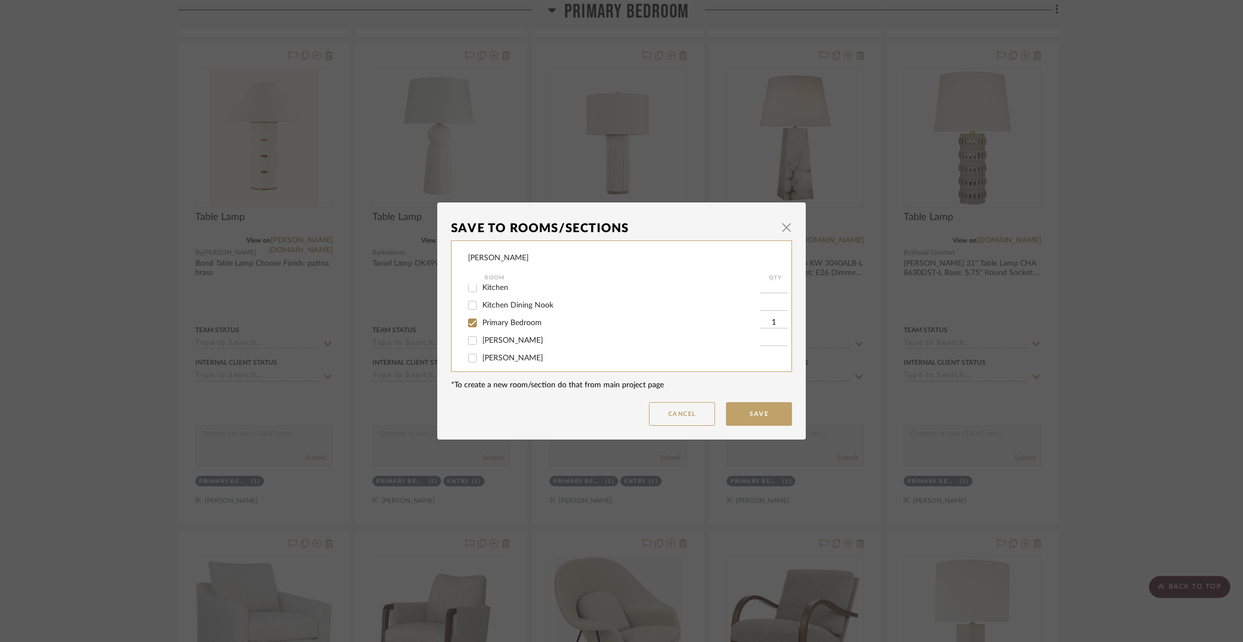
click at [497, 327] on span "Primary Bedroom" at bounding box center [511, 323] width 59 height 8
click at [481, 331] on input "Primary Bedroom" at bounding box center [473, 323] width 18 height 18
checkbox input "false"
click at [496, 348] on span "Not Selected" at bounding box center [504, 352] width 44 height 8
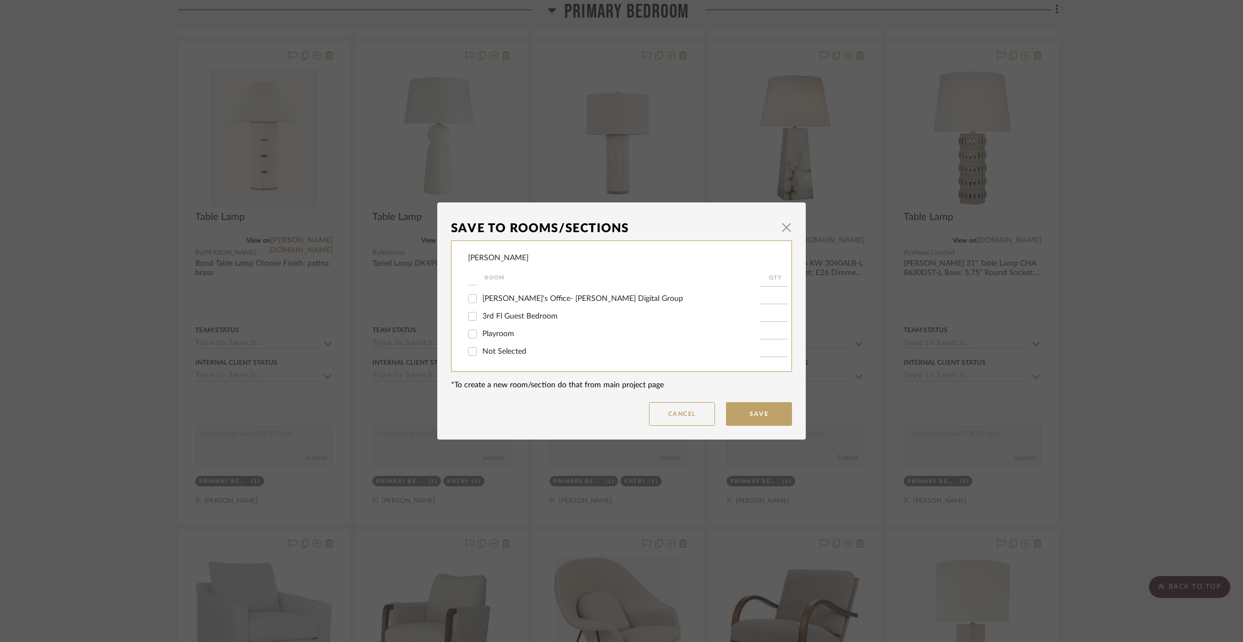
click at [481, 348] on input "Not Selected" at bounding box center [473, 352] width 18 height 18
checkbox input "true"
type input "1"
click at [744, 410] on button "Save" at bounding box center [759, 414] width 66 height 24
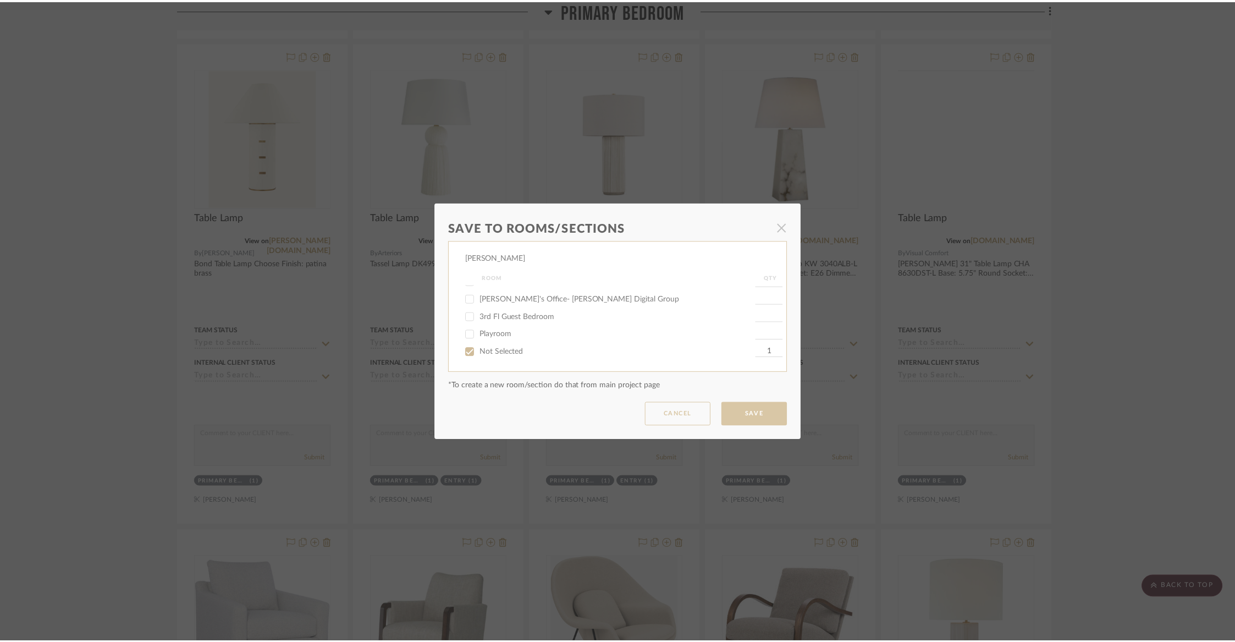
scroll to position [4609, 0]
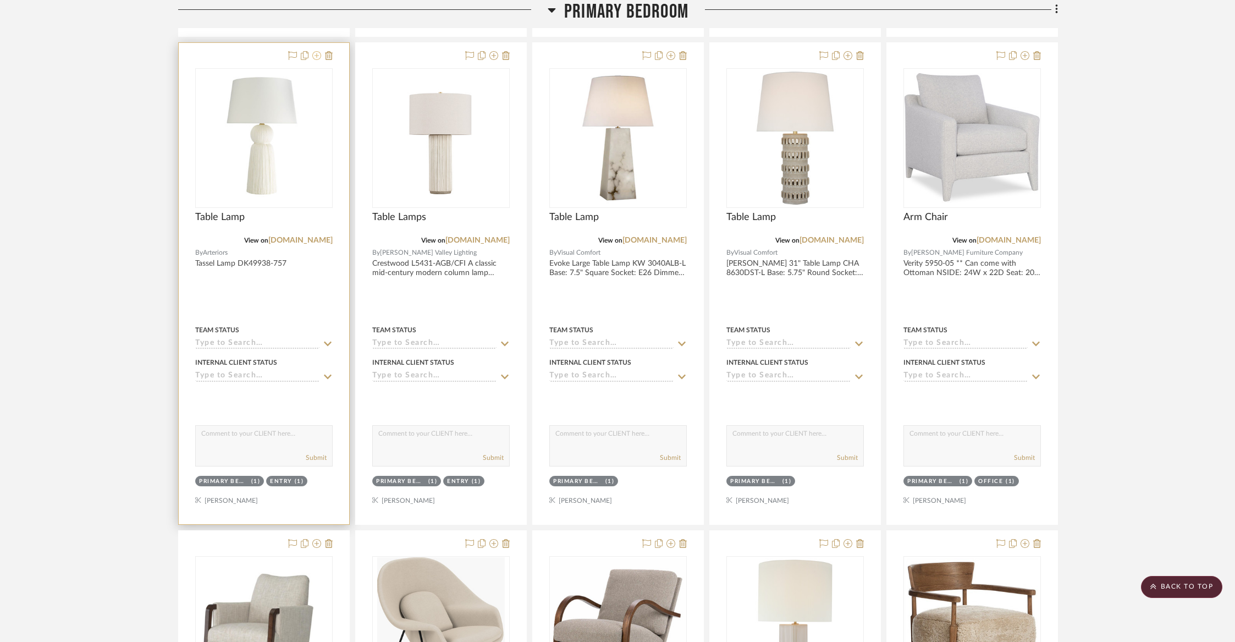
click at [318, 51] on icon at bounding box center [316, 55] width 9 height 9
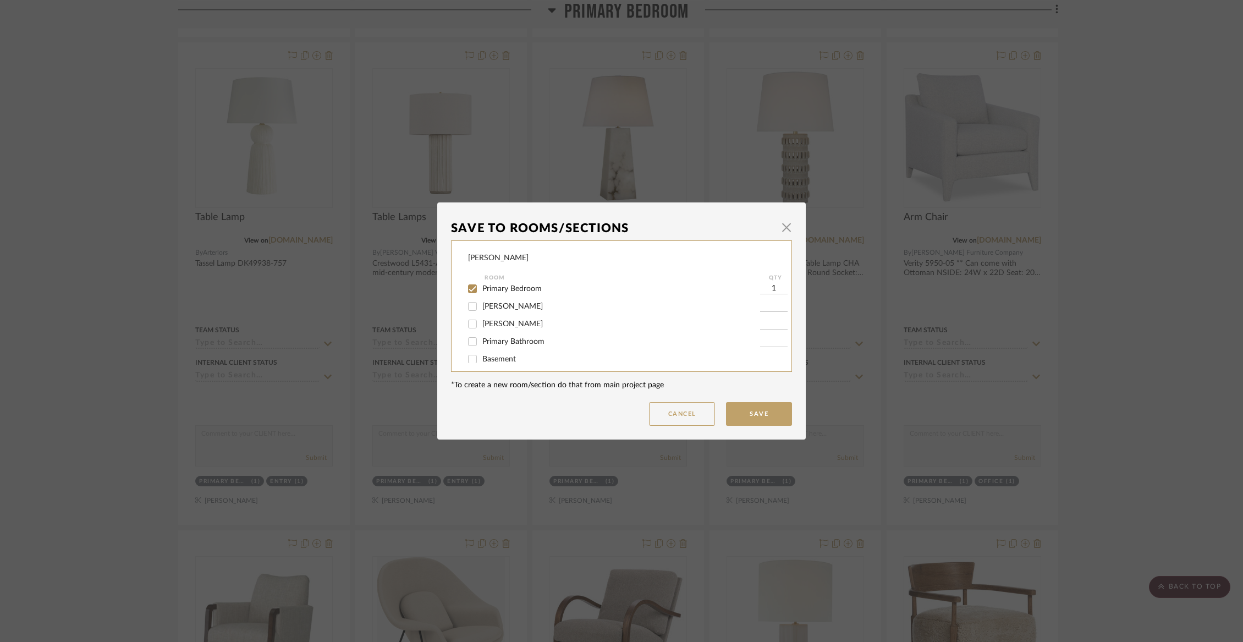
scroll to position [161, 0]
click at [521, 294] on span "Primary Bedroom" at bounding box center [511, 291] width 59 height 8
click at [481, 298] on input "Primary Bedroom" at bounding box center [473, 291] width 18 height 18
checkbox input "false"
click at [765, 413] on button "Save" at bounding box center [759, 414] width 66 height 24
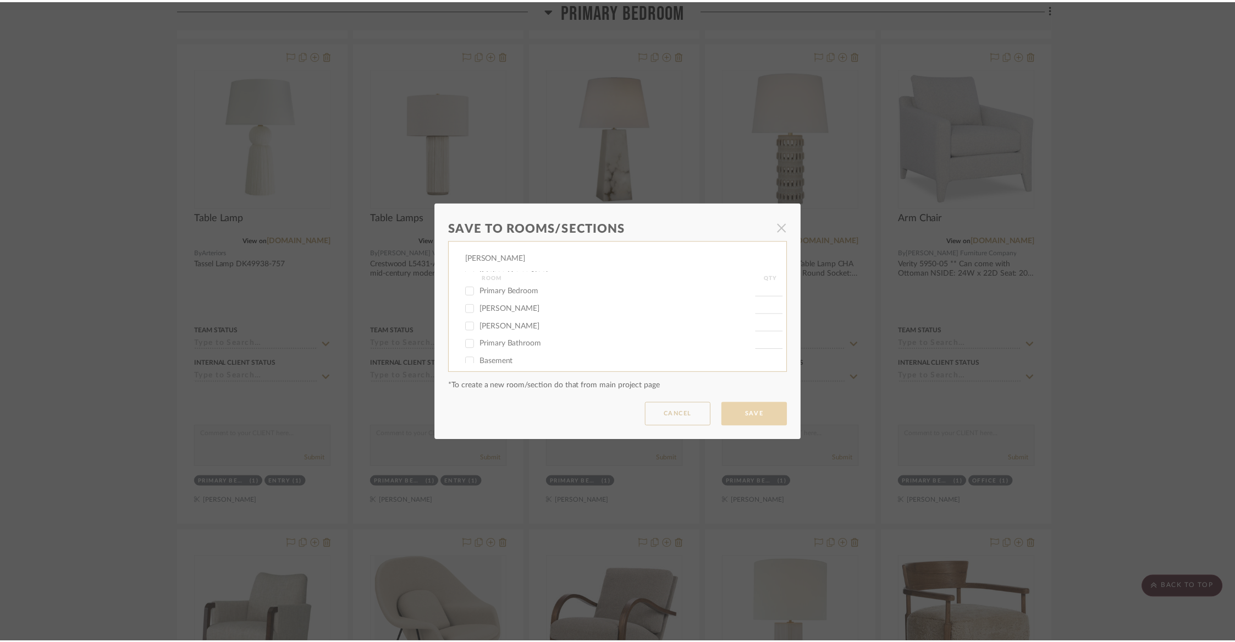
scroll to position [4609, 0]
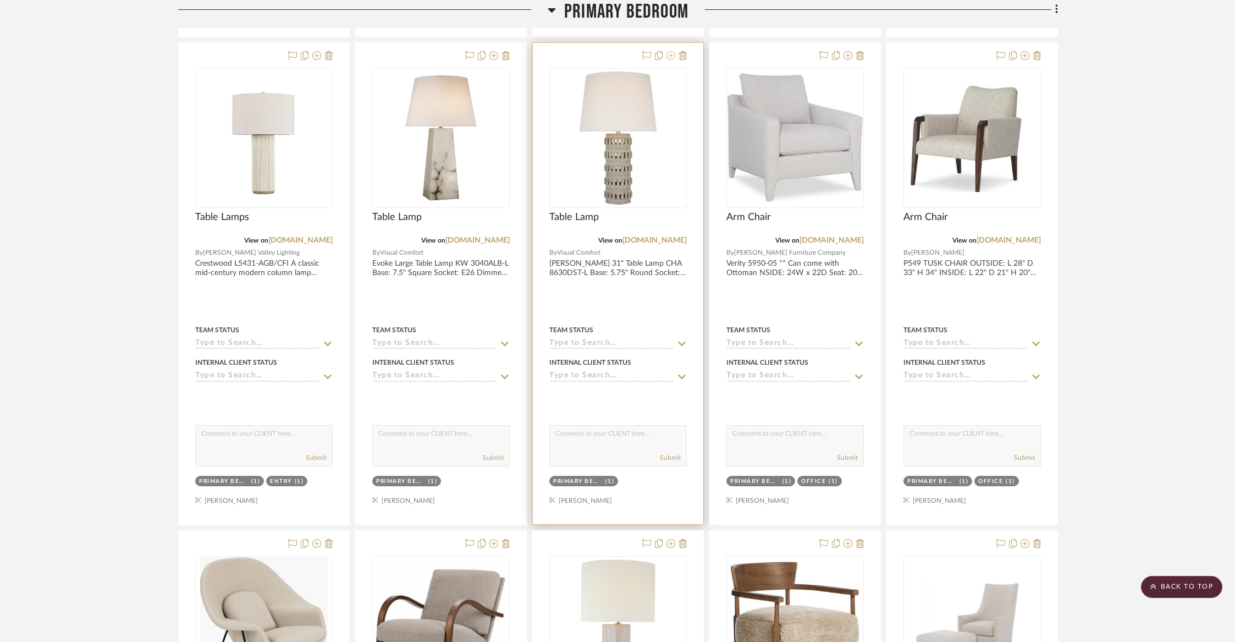
click at [673, 51] on icon at bounding box center [671, 55] width 9 height 9
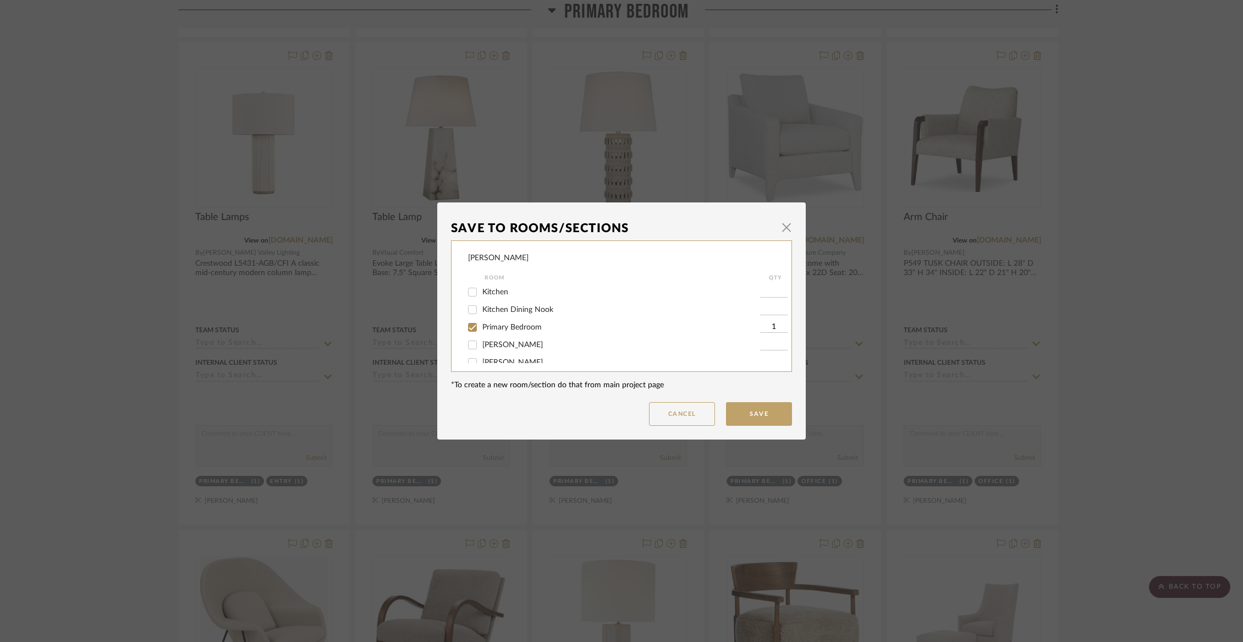
scroll to position [91, 0]
click at [492, 311] on span "Office" at bounding box center [492, 308] width 20 height 8
click at [481, 315] on input "Office" at bounding box center [473, 308] width 18 height 18
checkbox input "true"
type input "1"
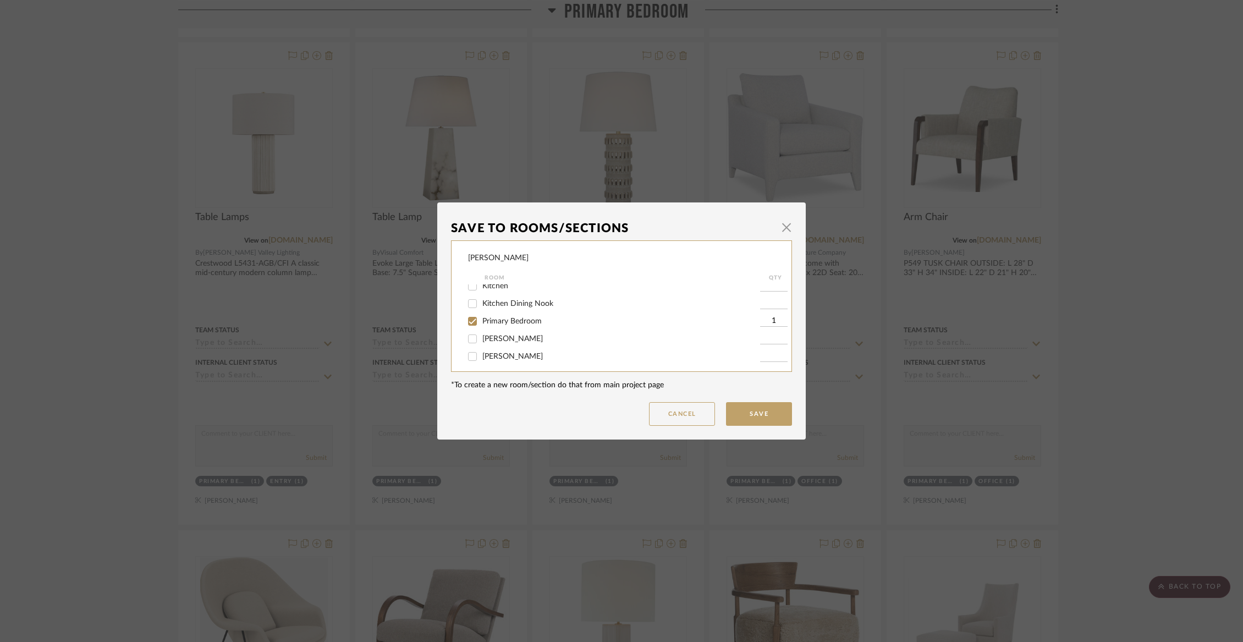
scroll to position [136, 0]
click at [486, 318] on span "Primary Bedroom" at bounding box center [511, 315] width 59 height 8
click at [481, 318] on input "Primary Bedroom" at bounding box center [473, 315] width 18 height 18
checkbox input "false"
click at [781, 412] on button "Save" at bounding box center [759, 414] width 66 height 24
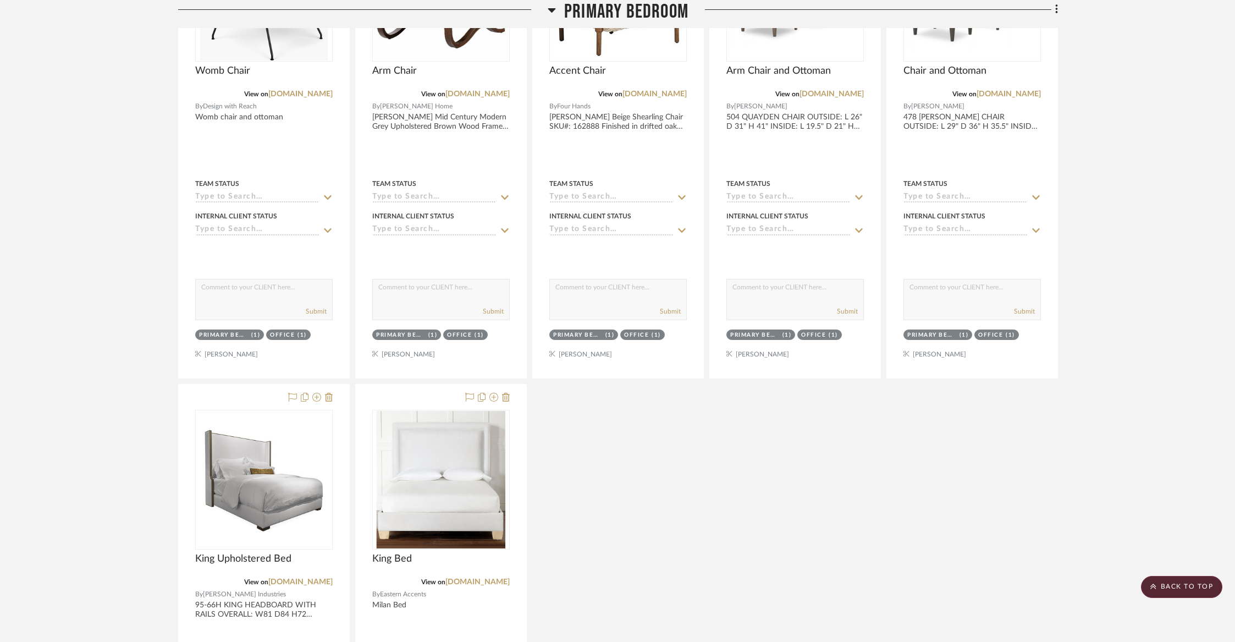
scroll to position [5237, 0]
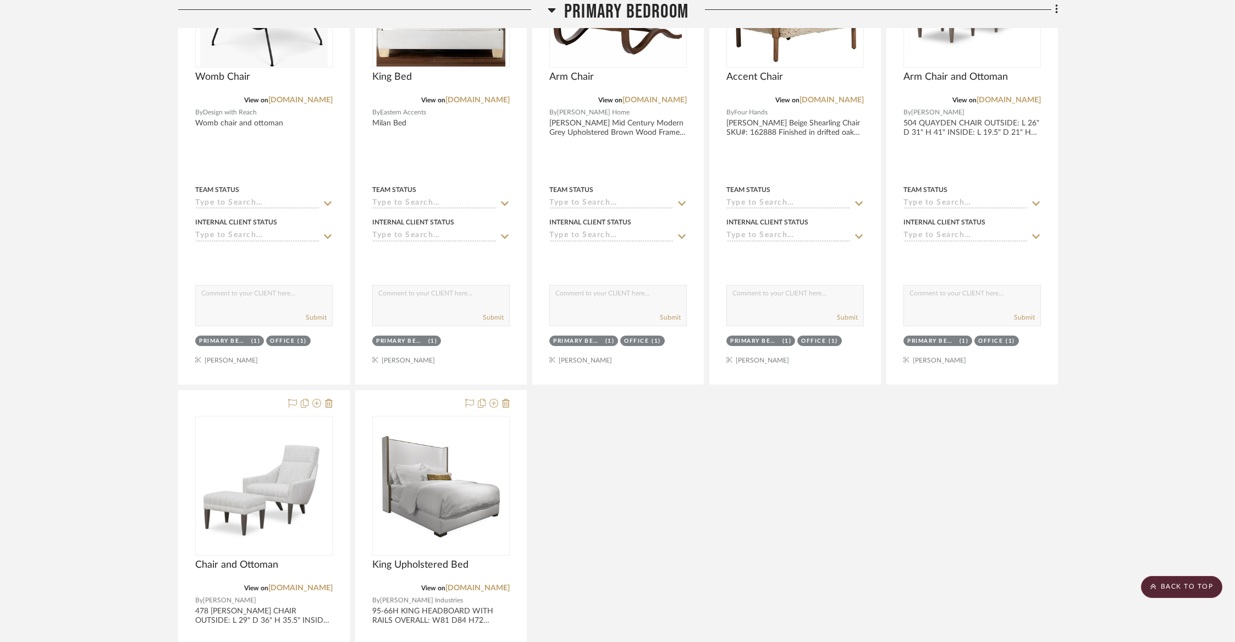
drag, startPoint x: 412, startPoint y: 390, endPoint x: 411, endPoint y: 114, distance: 276.1
drag, startPoint x: 379, startPoint y: 382, endPoint x: 400, endPoint y: 59, distance: 323.5
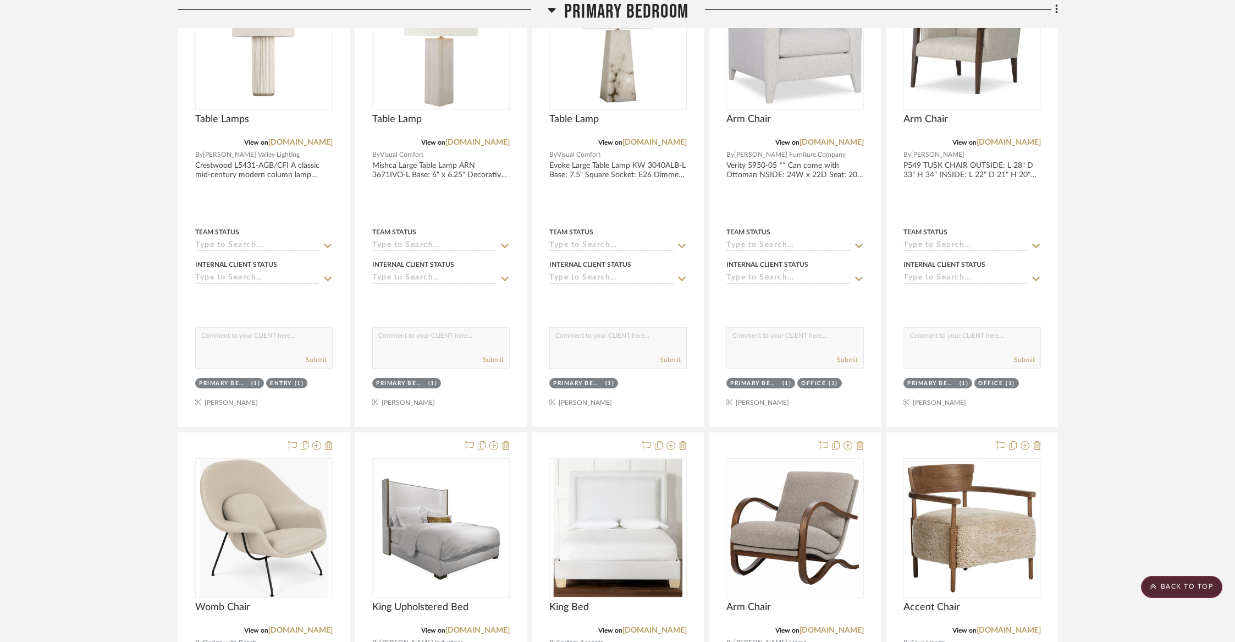
scroll to position [4698, 0]
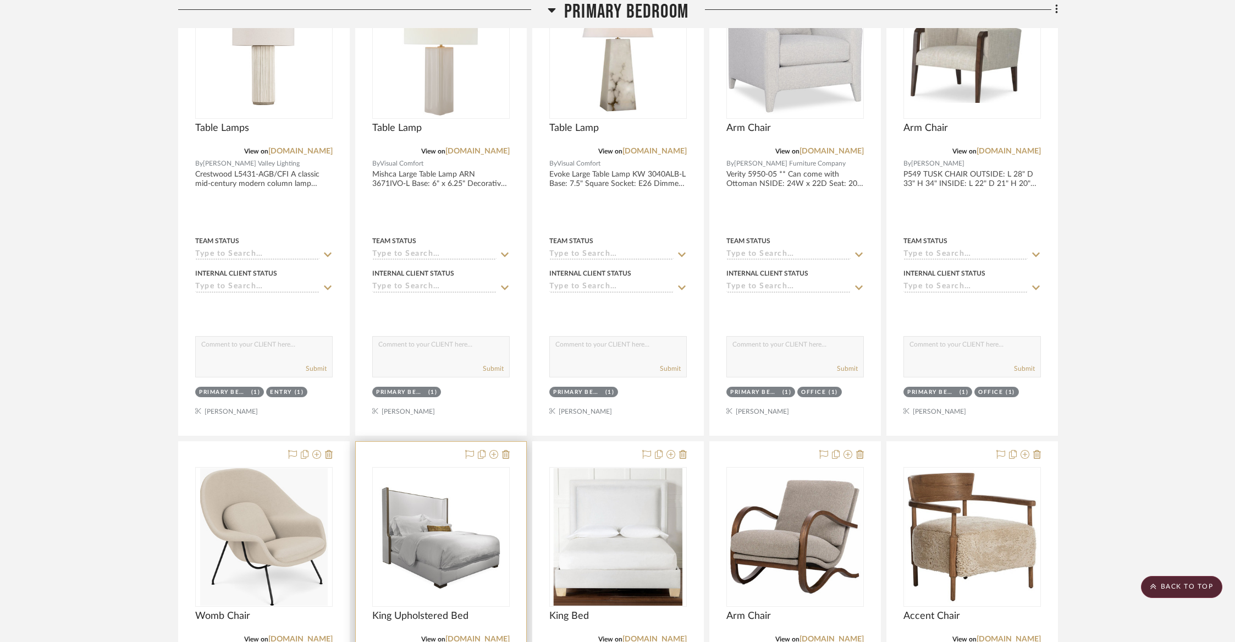
drag, startPoint x: 403, startPoint y: 449, endPoint x: 430, endPoint y: 174, distance: 275.7
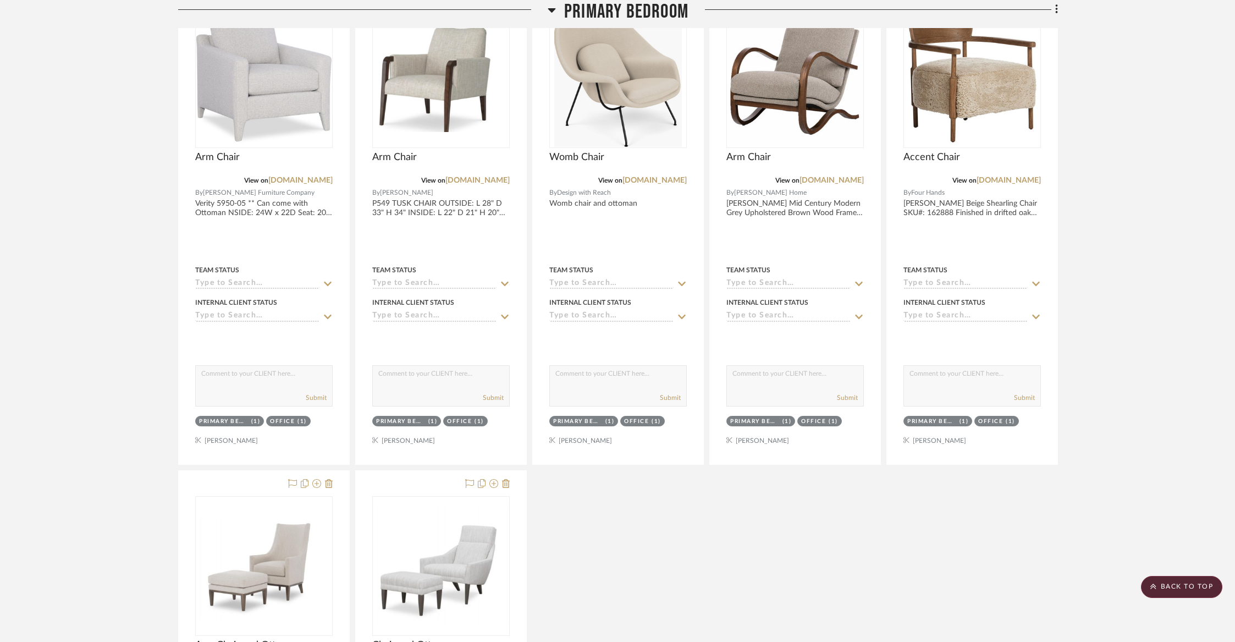
scroll to position [5132, 0]
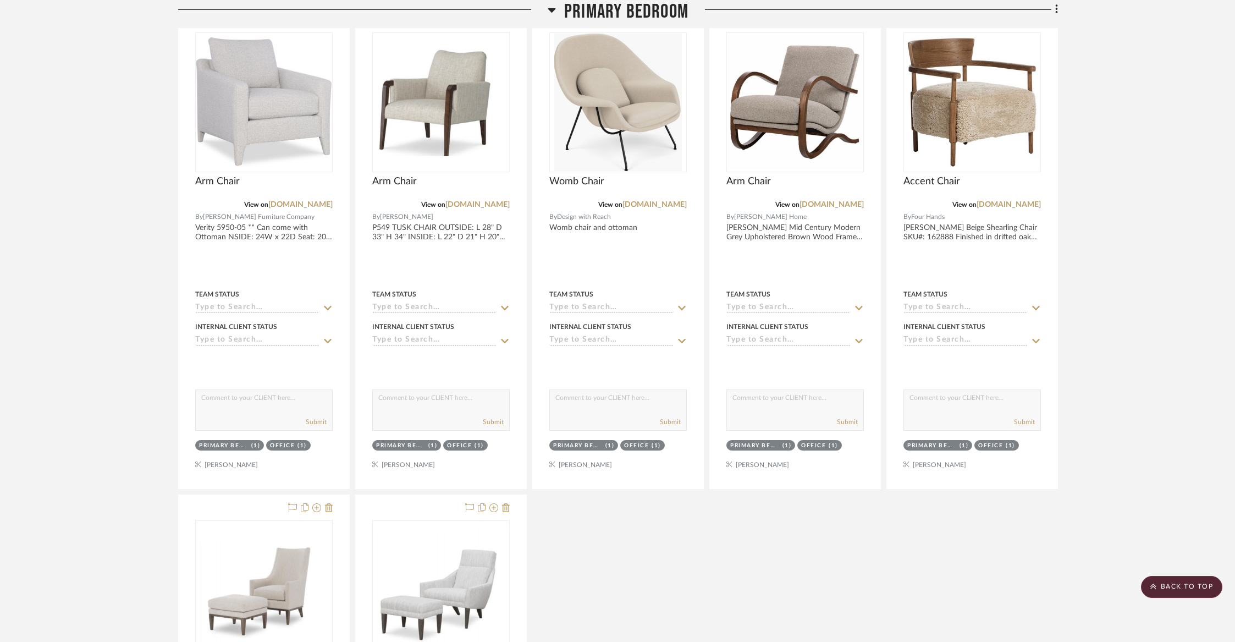
drag, startPoint x: 571, startPoint y: 258, endPoint x: 574, endPoint y: 19, distance: 238.7
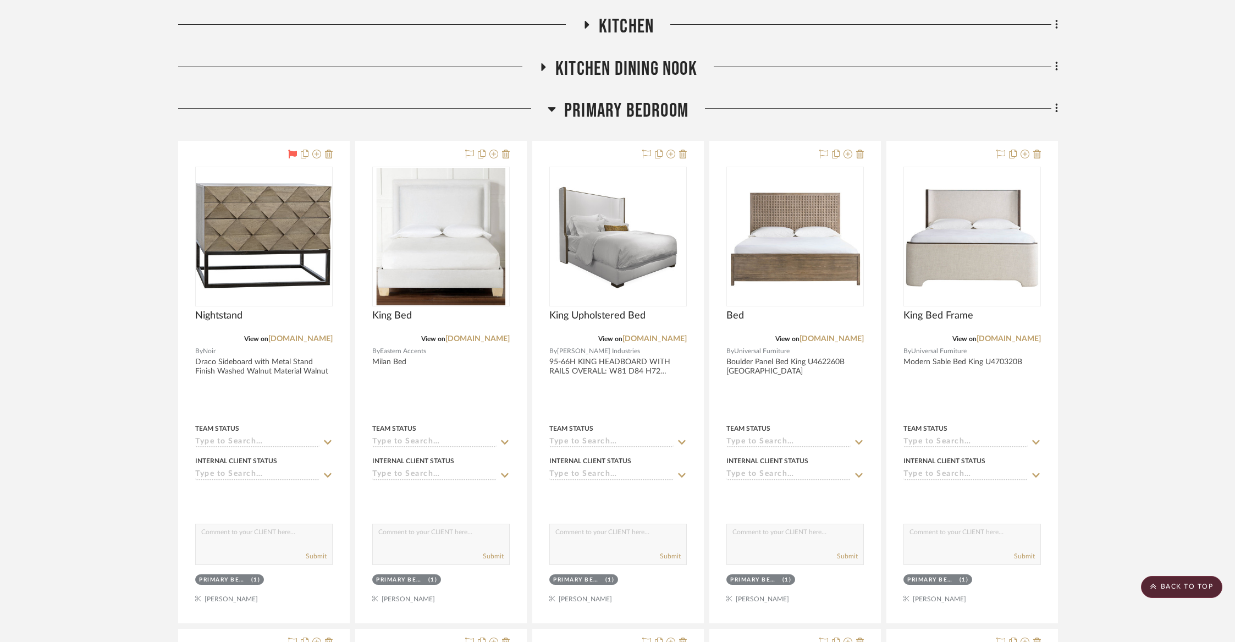
scroll to position [3472, 0]
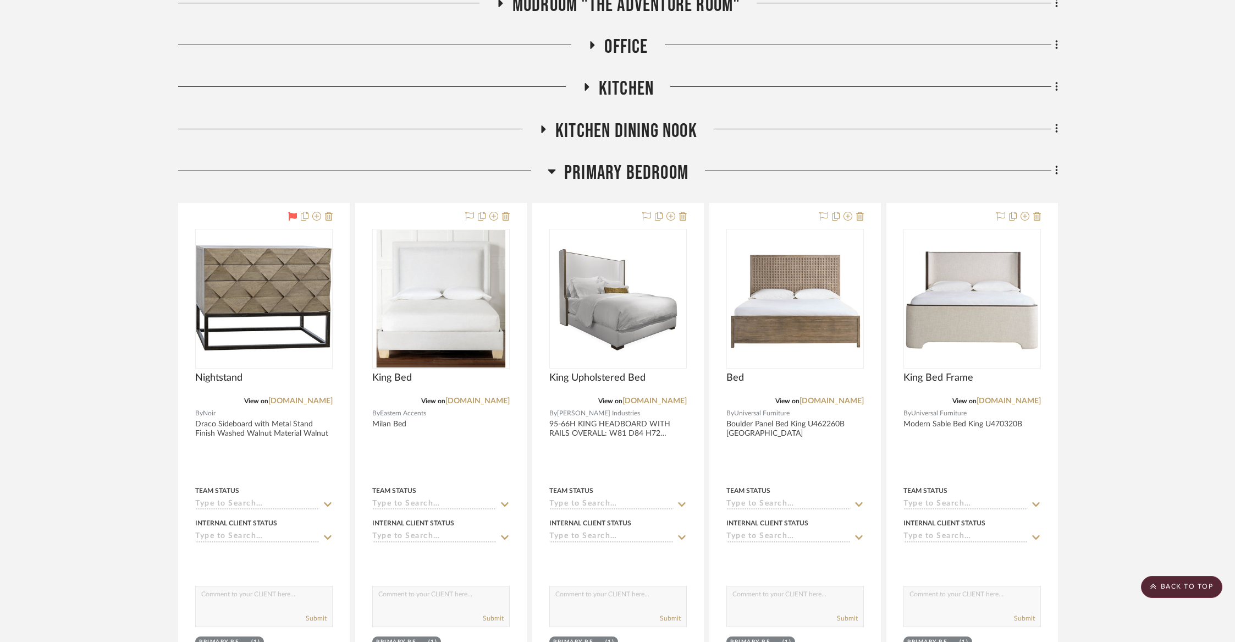
click at [586, 162] on span "Primary Bedroom" at bounding box center [626, 173] width 124 height 24
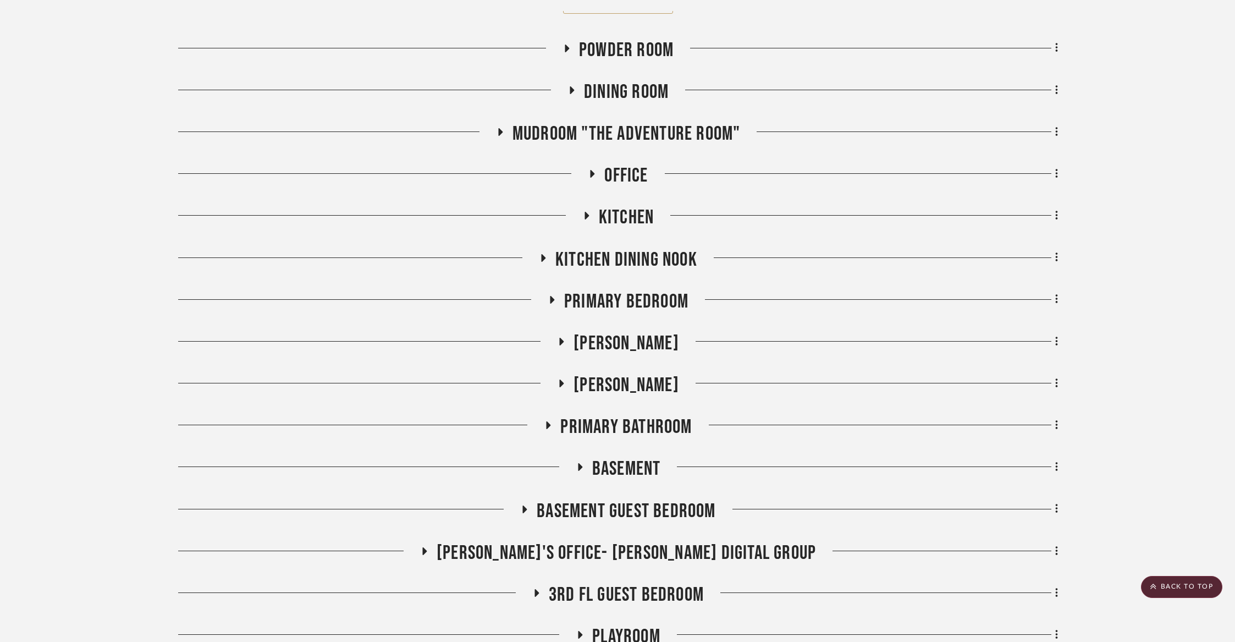
scroll to position [3335, 0]
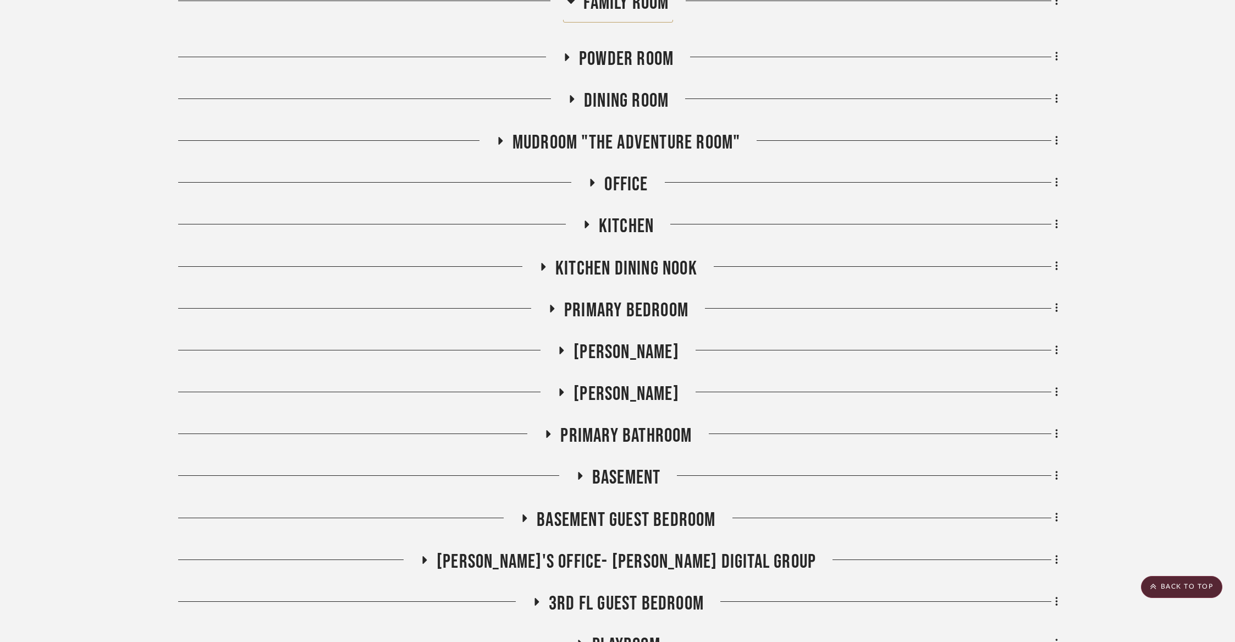
click at [625, 180] on span "Office" at bounding box center [625, 185] width 43 height 24
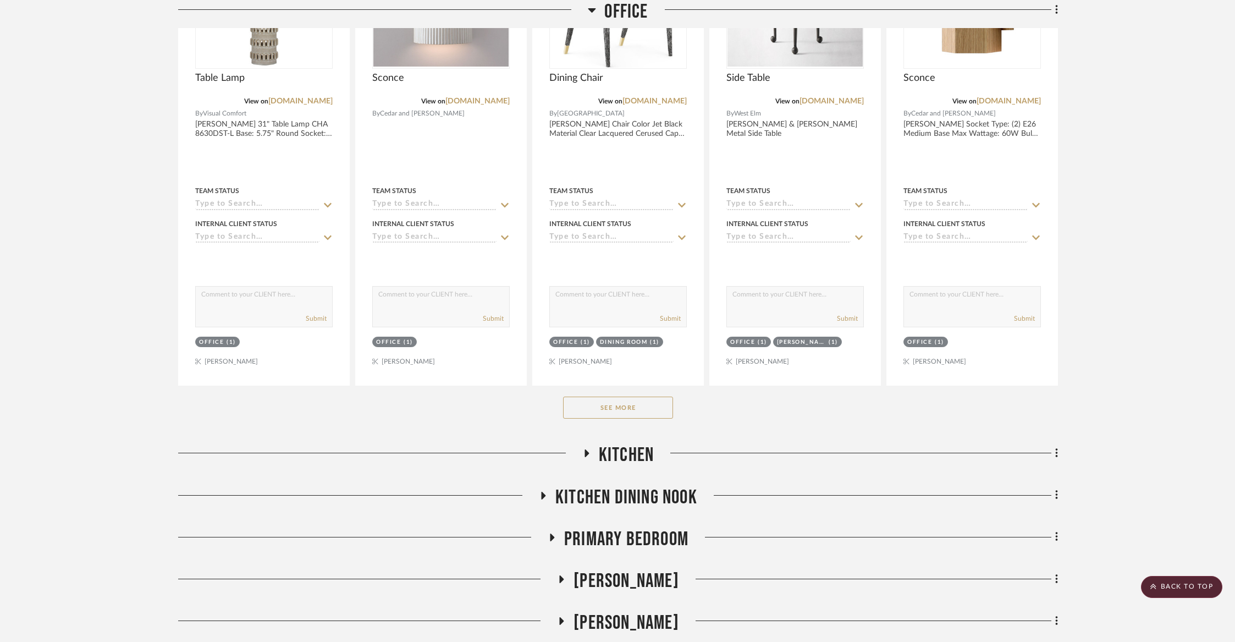
scroll to position [3706, 0]
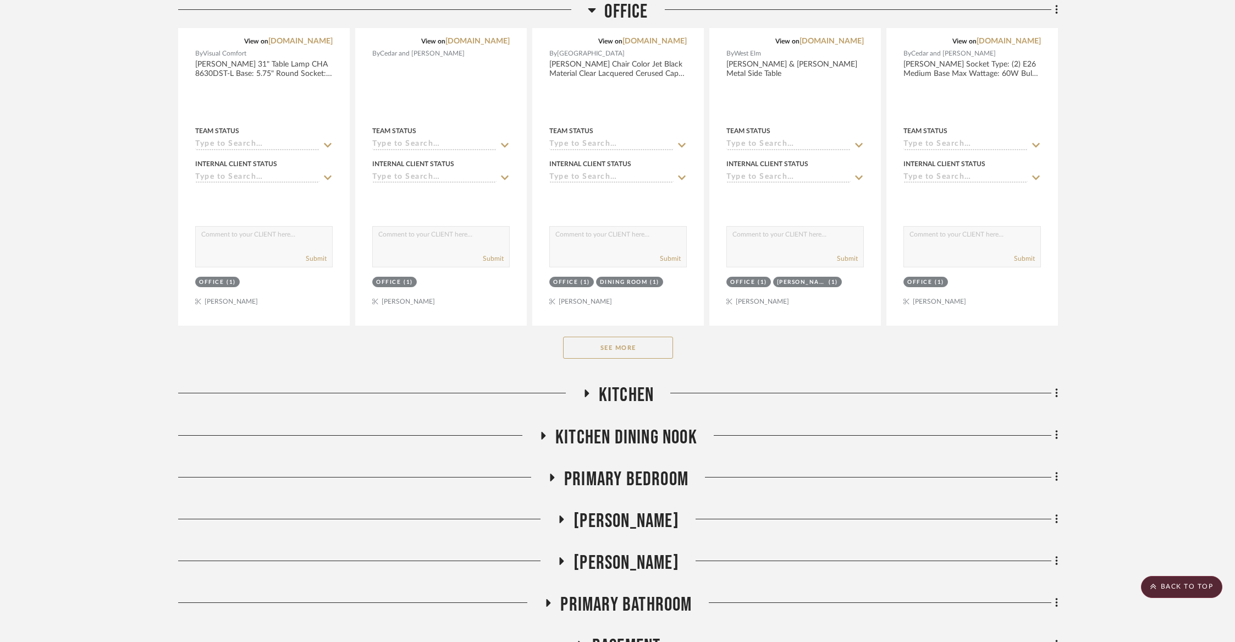
click at [618, 337] on button "See More" at bounding box center [618, 348] width 110 height 22
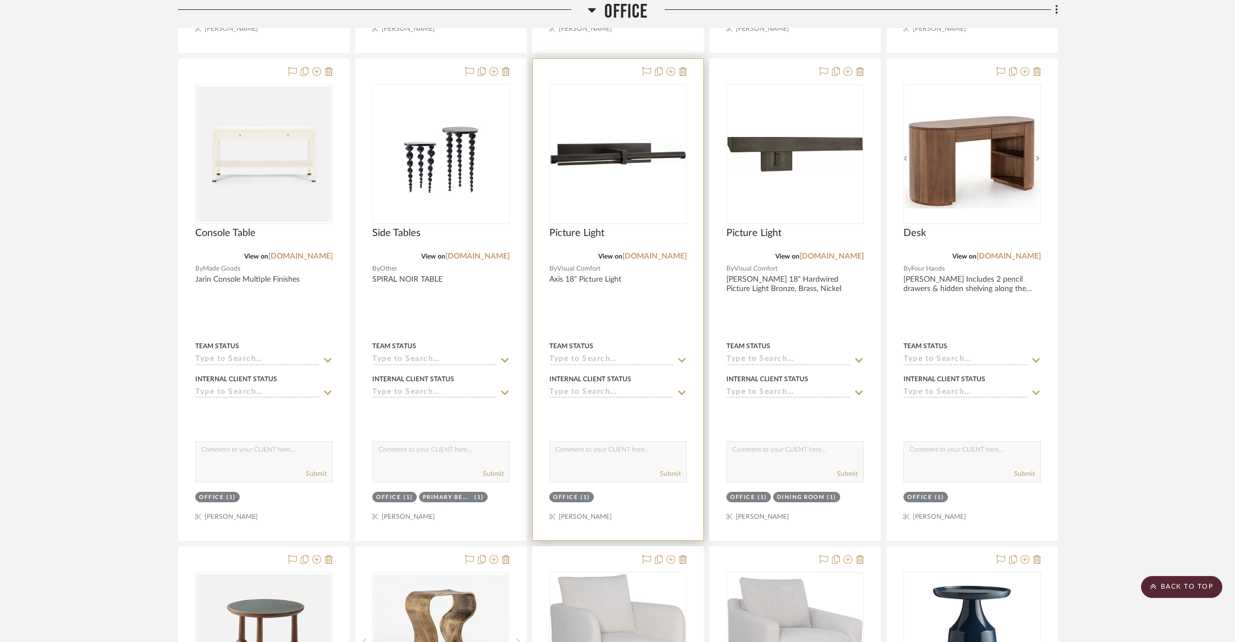
scroll to position [4262, 0]
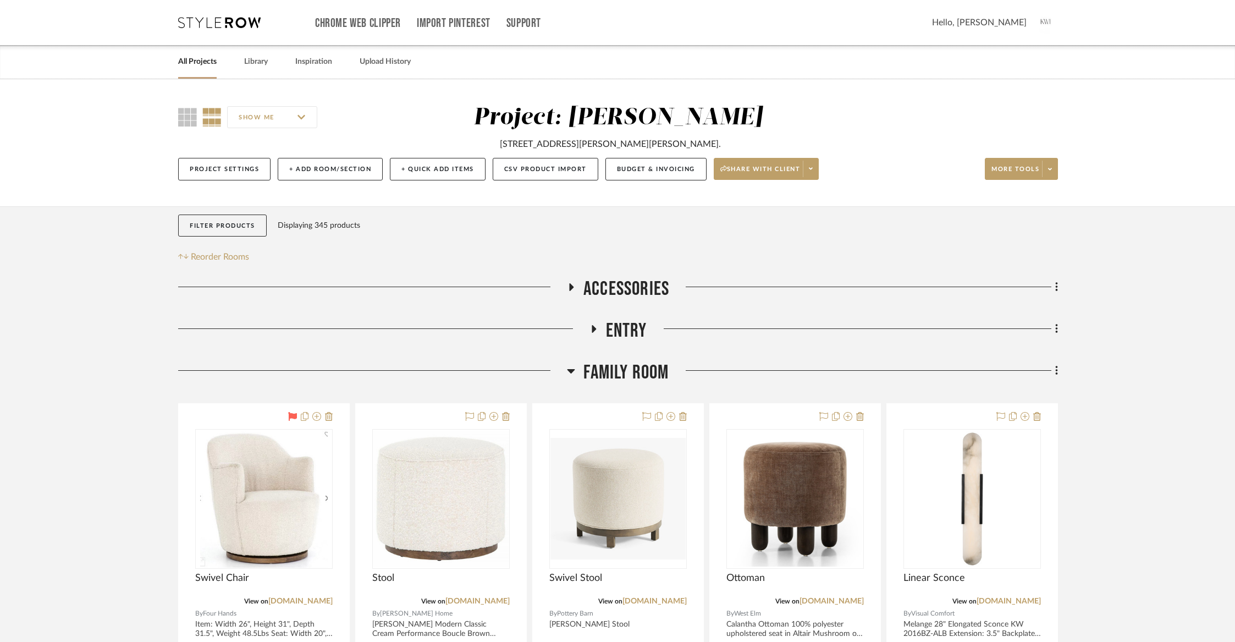
click at [650, 373] on span "Family Room" at bounding box center [625, 373] width 85 height 24
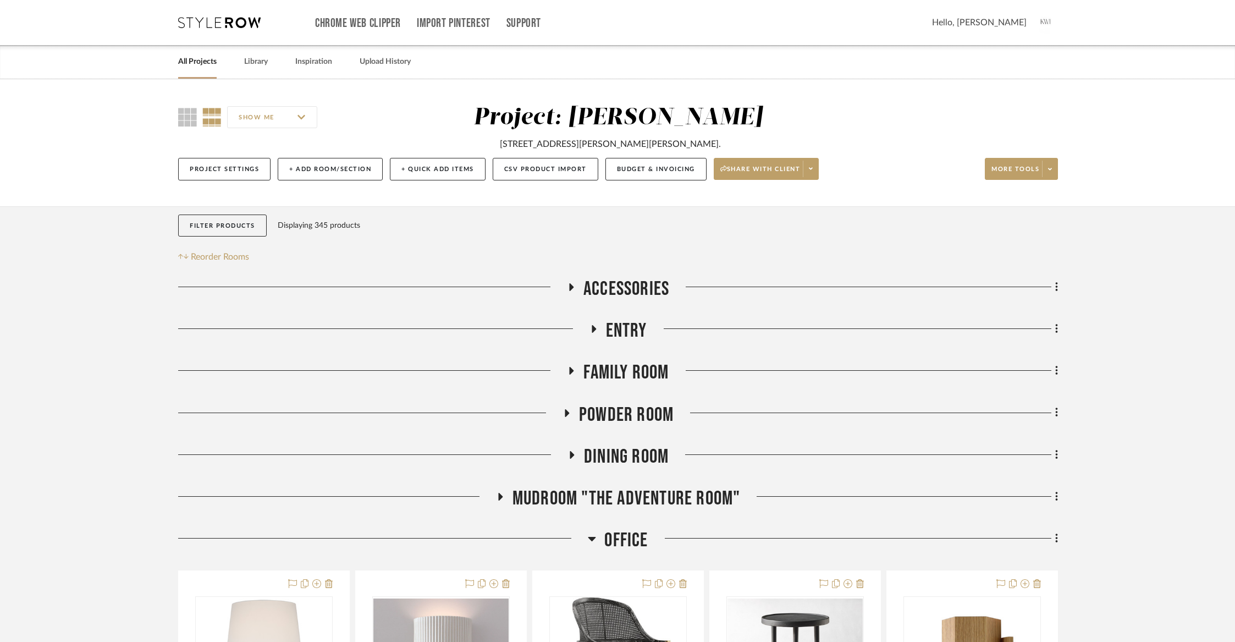
click at [627, 407] on span "Powder Room" at bounding box center [626, 415] width 95 height 24
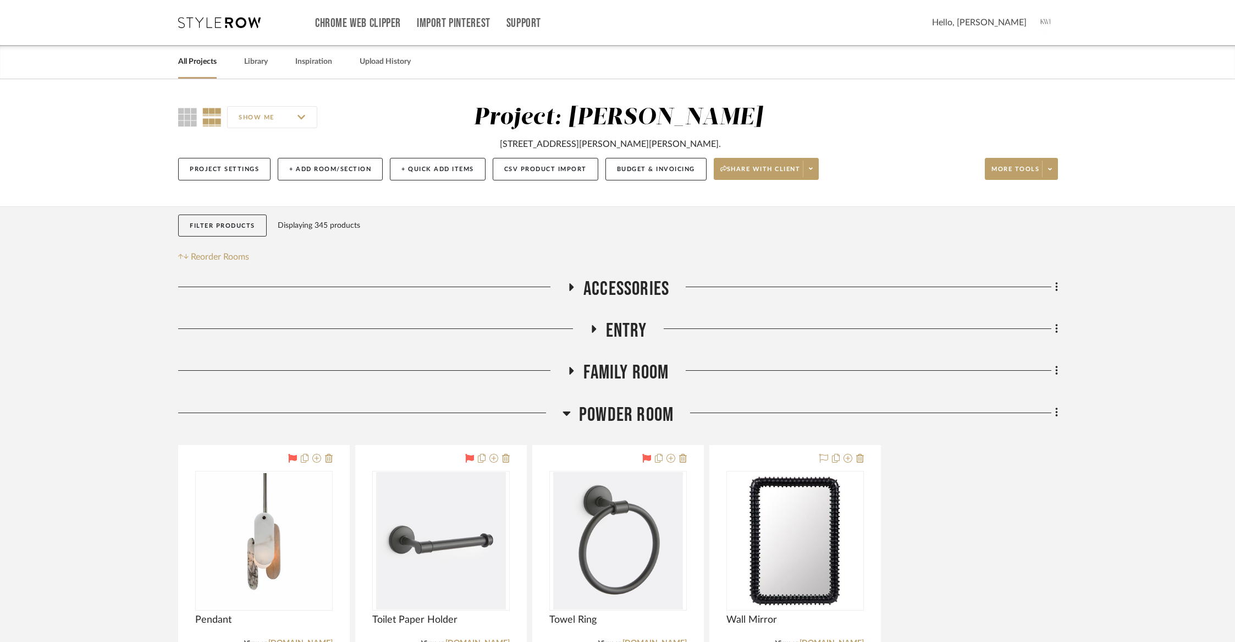
click at [627, 407] on span "Powder Room" at bounding box center [626, 415] width 95 height 24
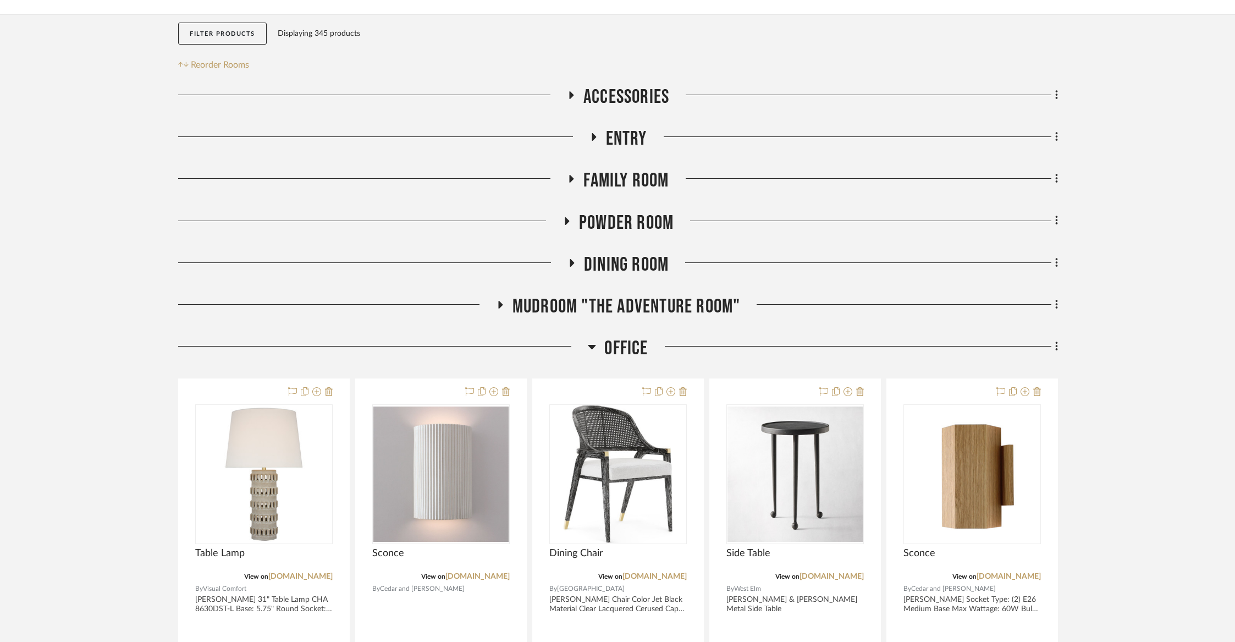
scroll to position [276, 0]
